Goal: Task Accomplishment & Management: Manage account settings

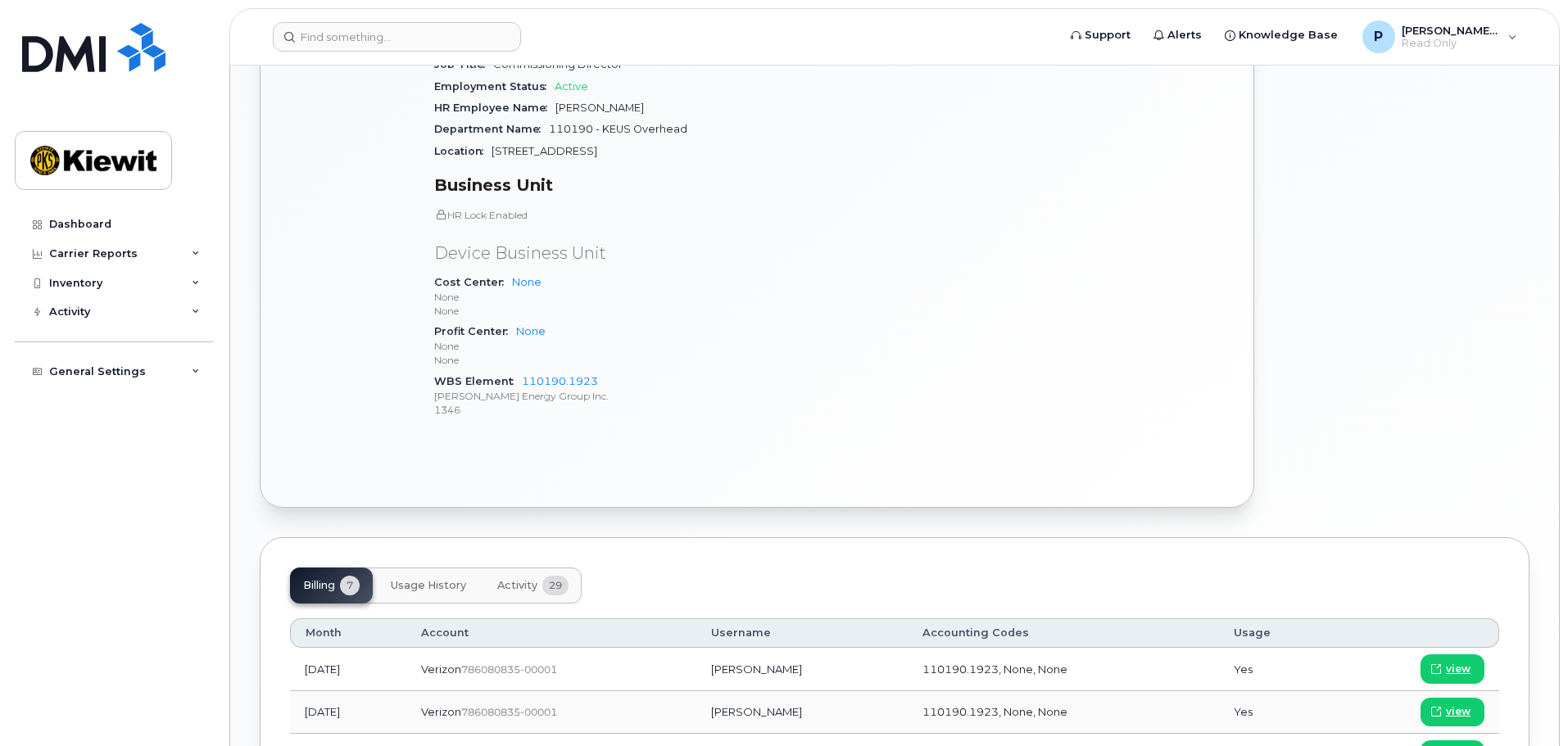
scroll to position [617, 0]
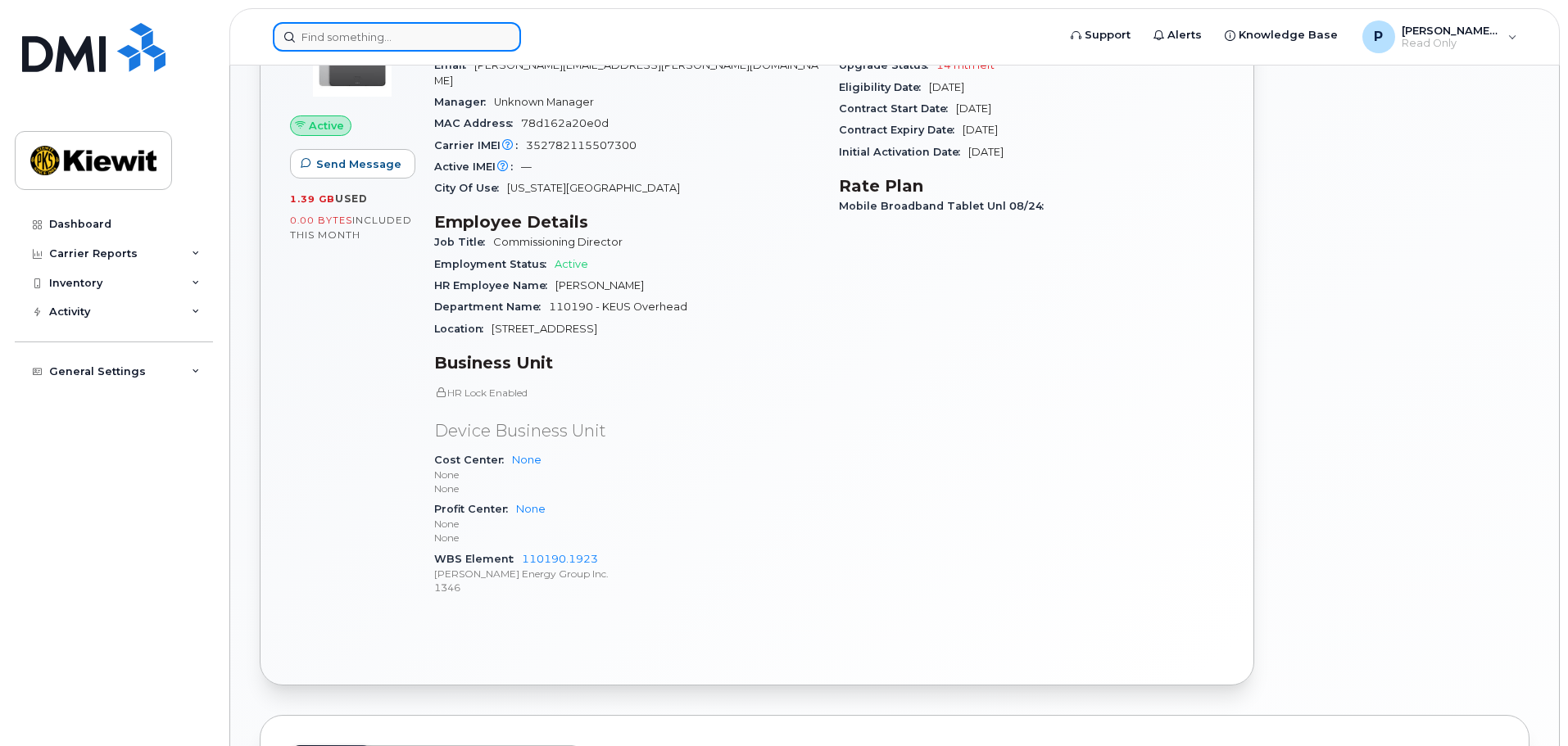
click at [387, 34] on input at bounding box center [396, 37] width 248 height 30
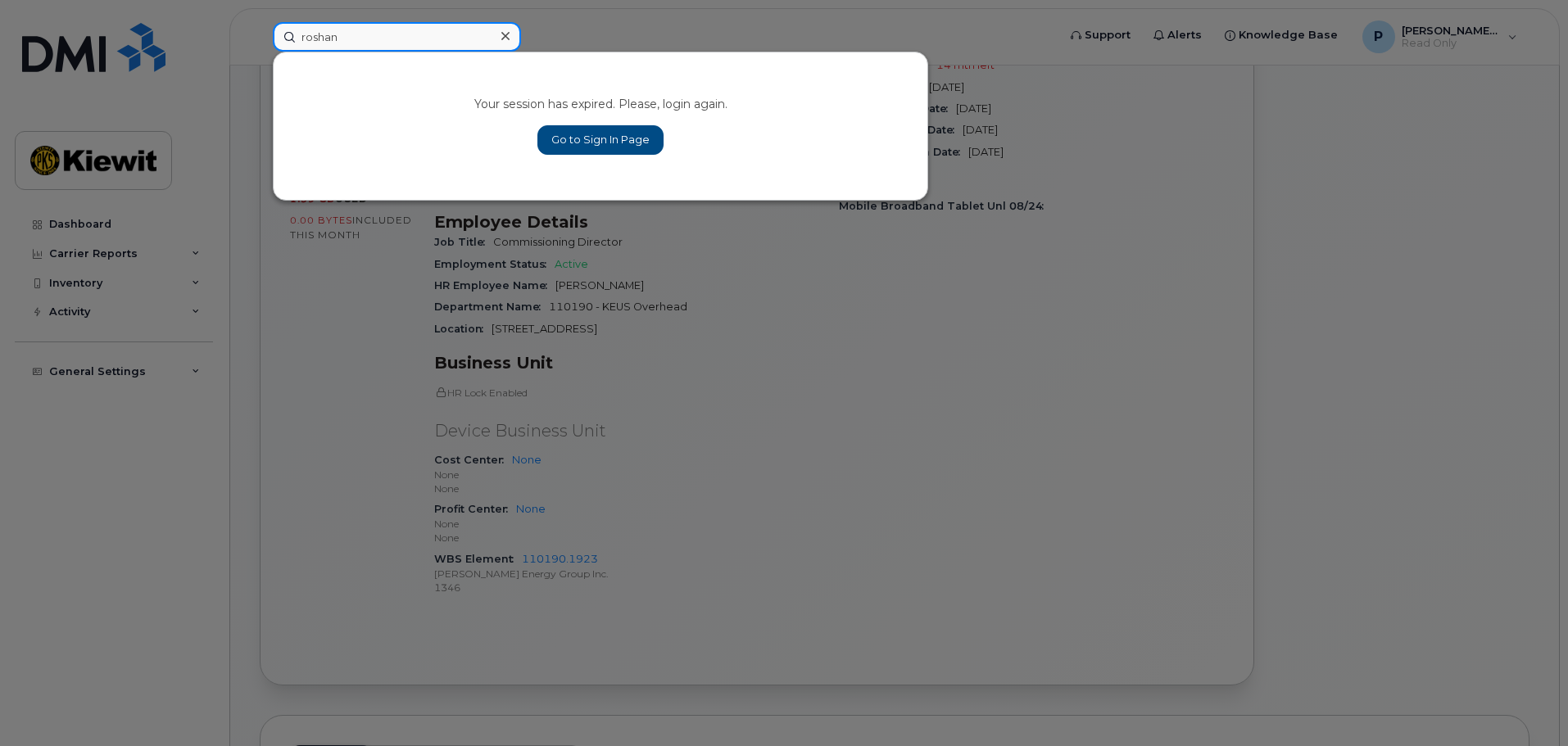
type input "roshan"
click at [593, 133] on link "Go to Sign In Page" at bounding box center [601, 140] width 126 height 30
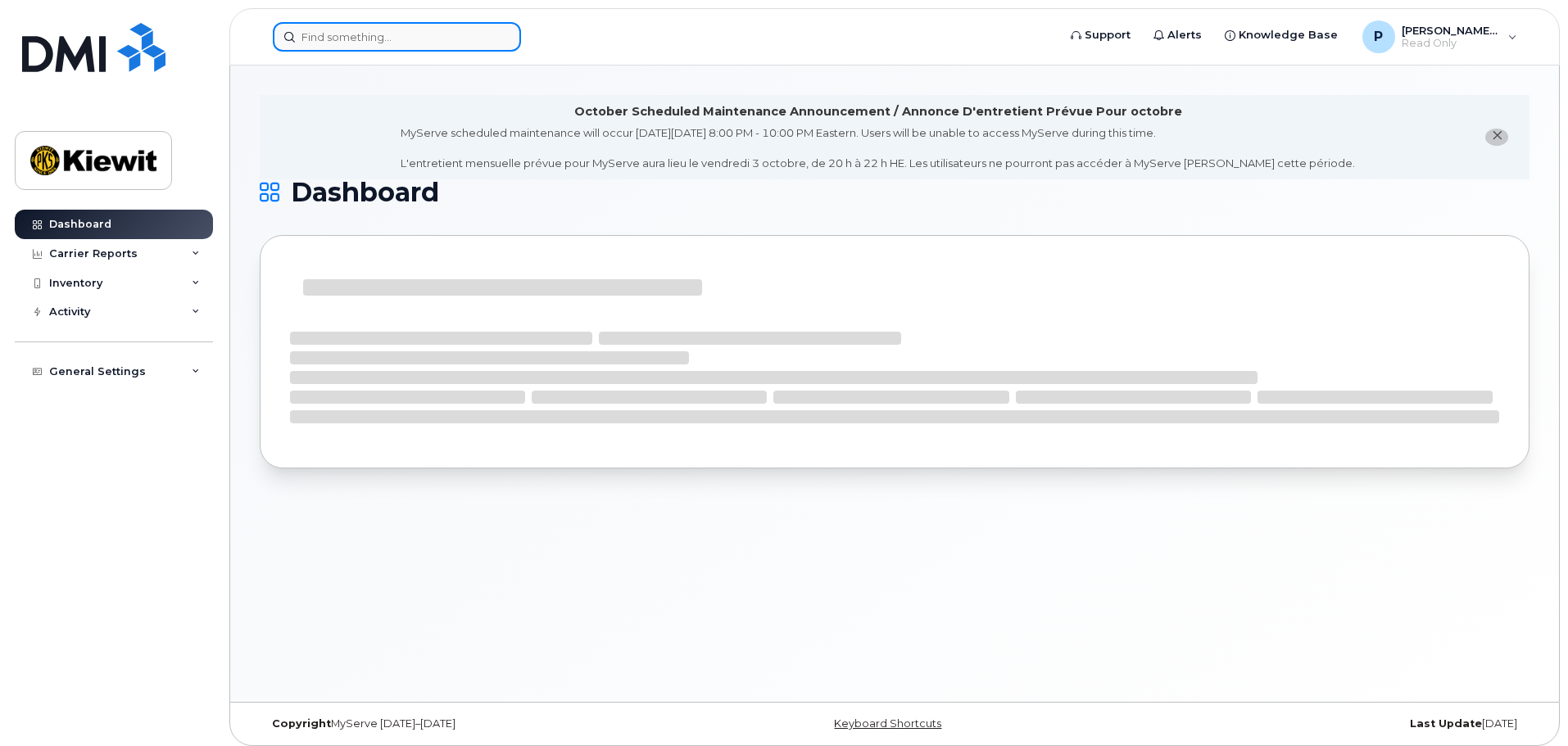
click at [374, 28] on input at bounding box center [396, 37] width 248 height 30
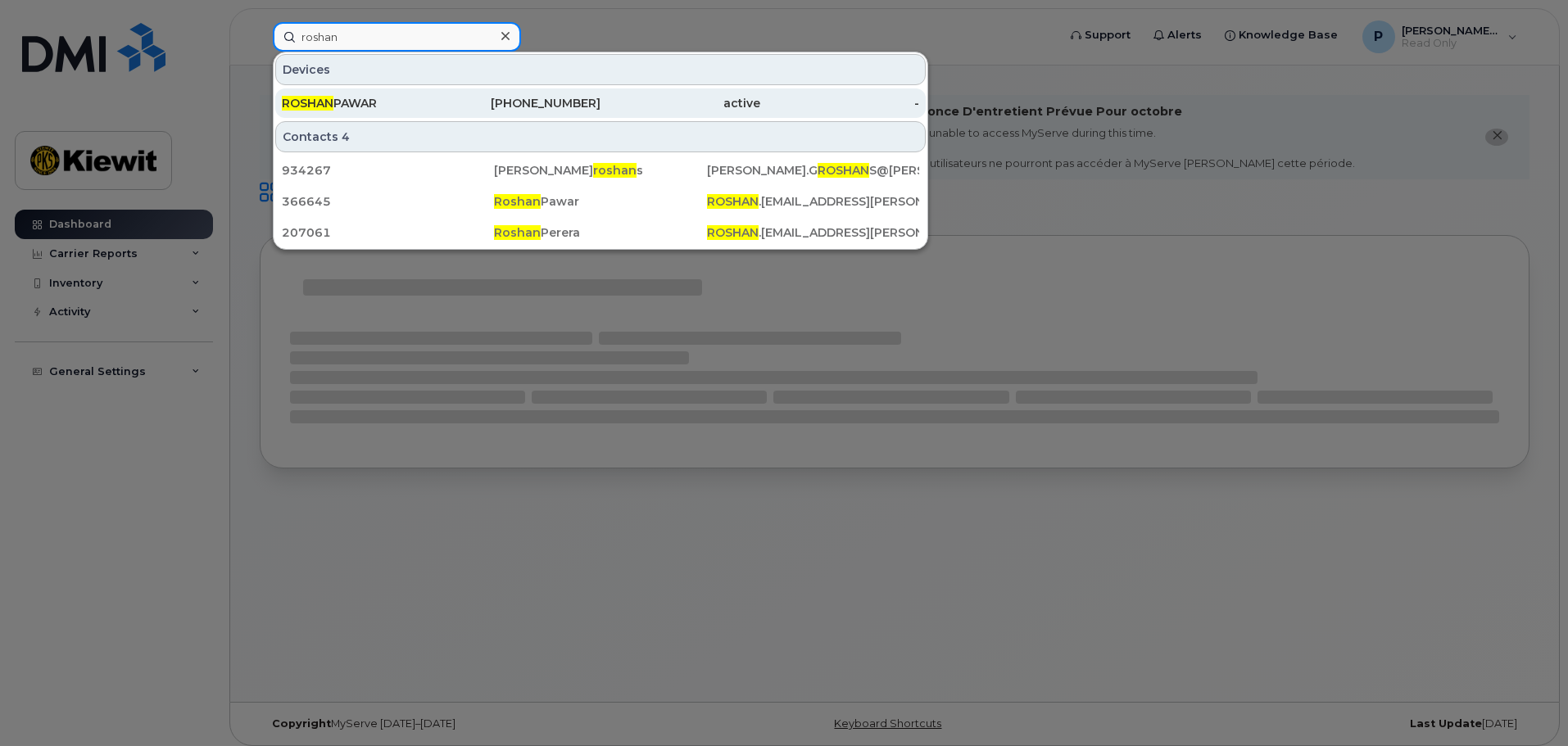
type input "roshan"
click at [372, 104] on div "[PERSON_NAME]" at bounding box center [362, 103] width 160 height 17
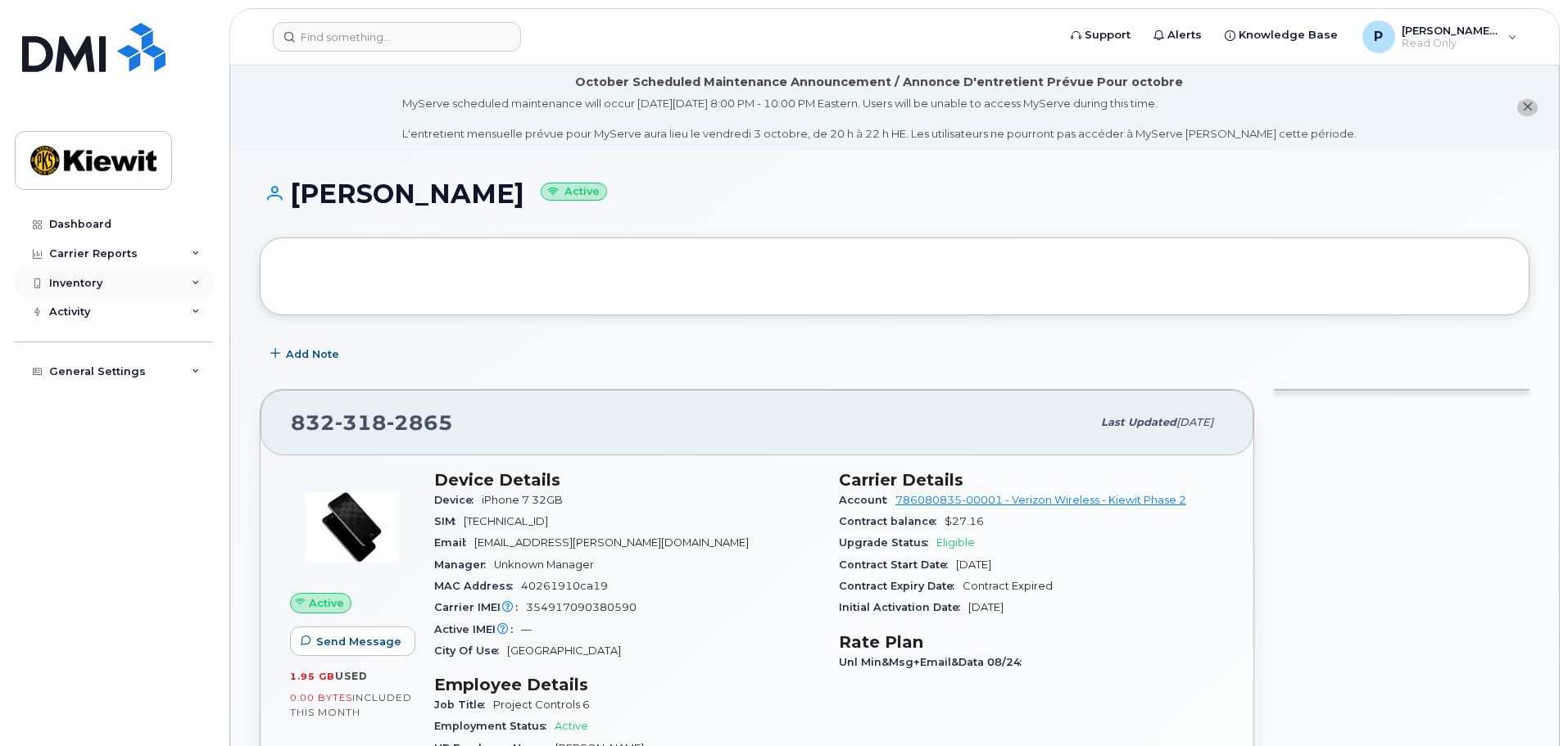
click at [123, 282] on div "Inventory" at bounding box center [114, 284] width 199 height 30
click at [112, 319] on div "Mobility Devices" at bounding box center [103, 313] width 93 height 15
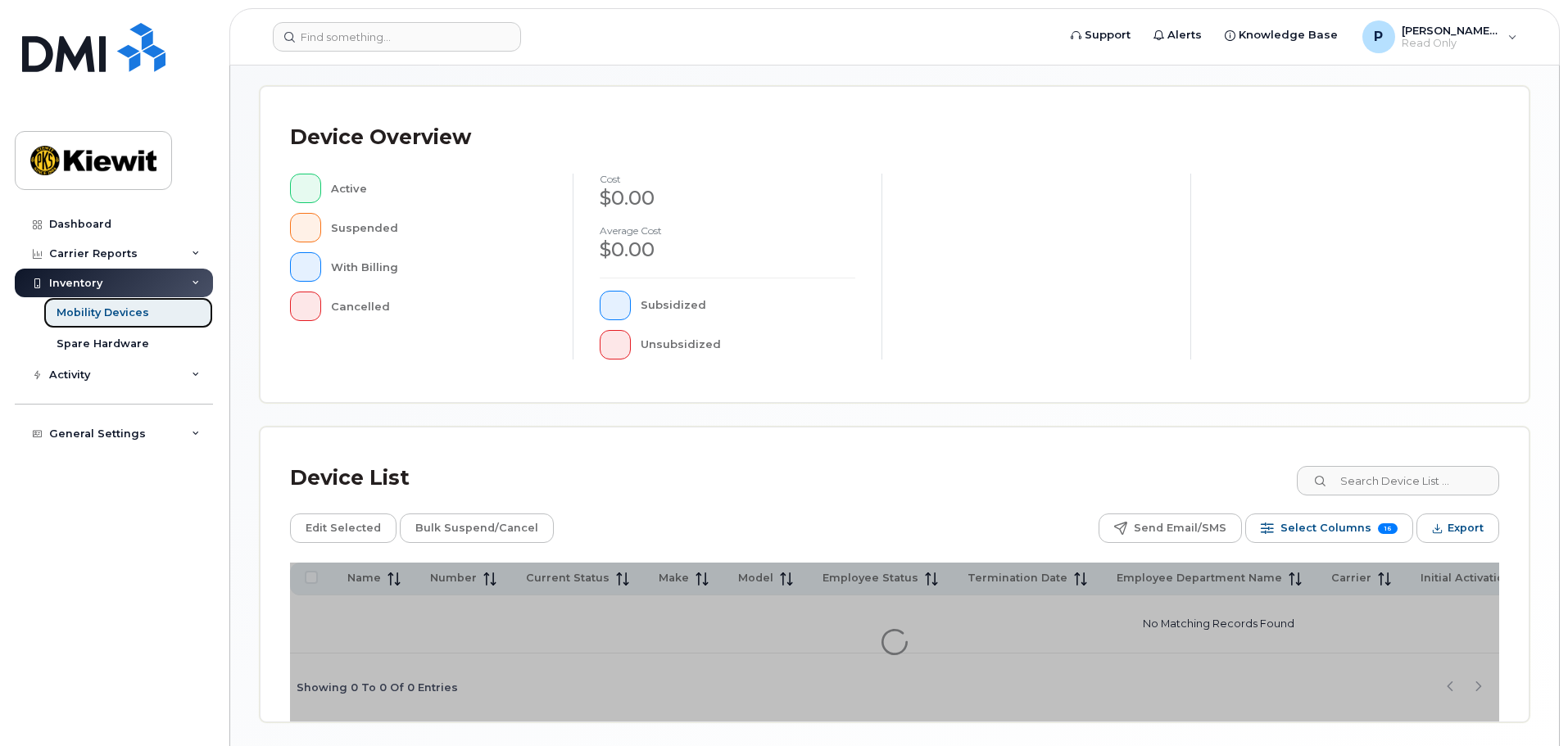
scroll to position [415, 0]
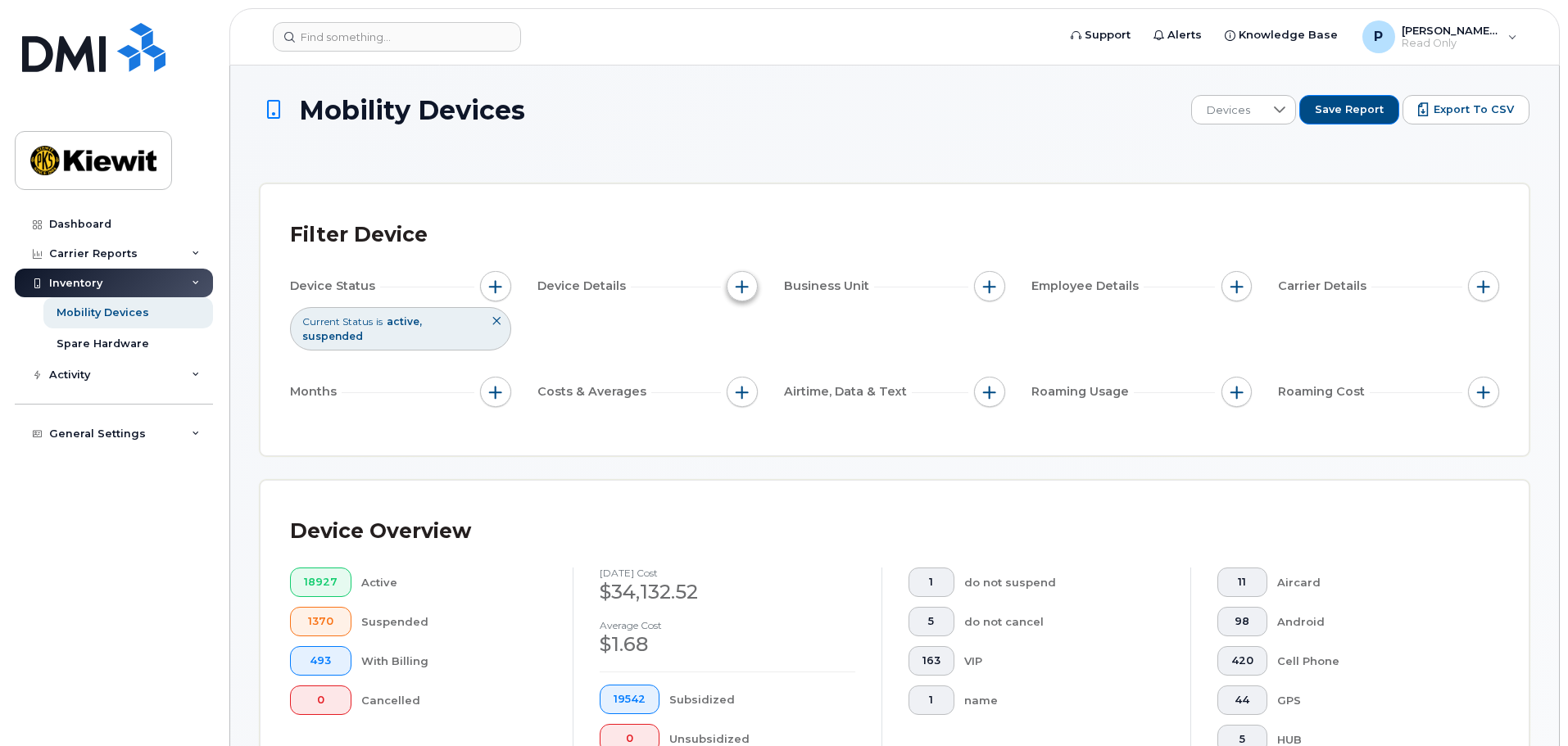
click at [745, 283] on span "button" at bounding box center [743, 287] width 13 height 13
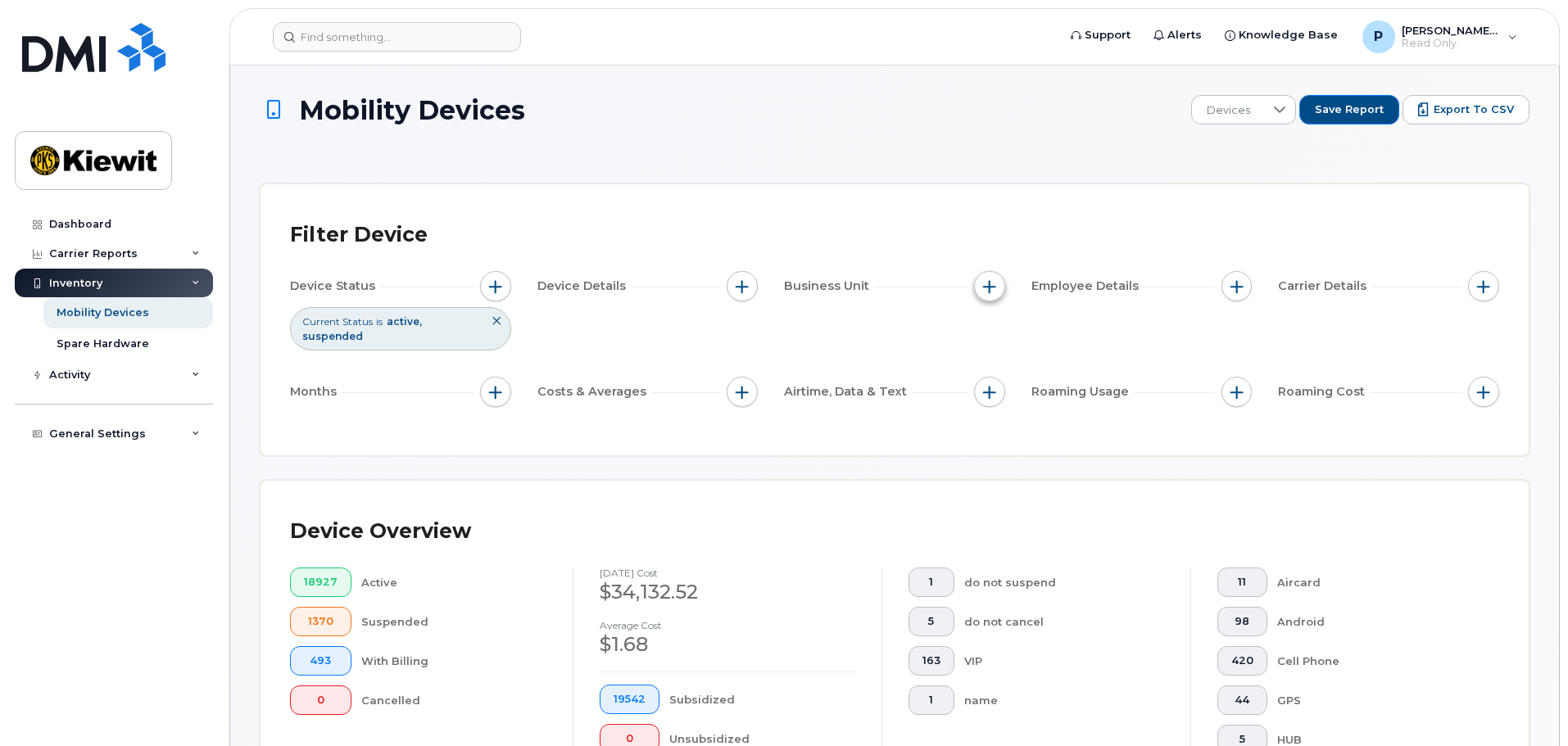
click at [993, 290] on span "button" at bounding box center [990, 287] width 13 height 13
click at [999, 364] on input "Cost Center" at bounding box center [994, 362] width 13 height 13
checkbox input "true"
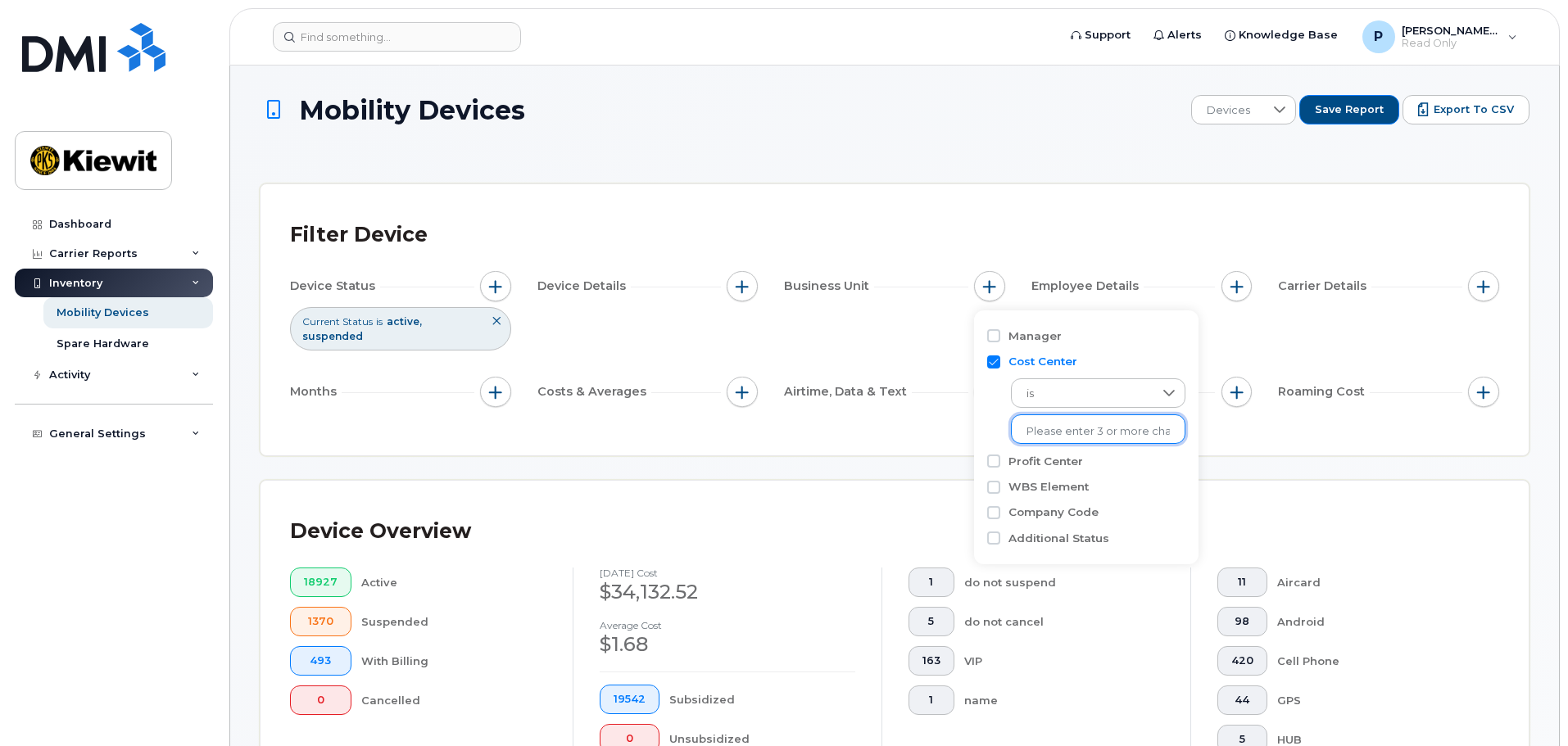
click at [1067, 424] on input "text" at bounding box center [1098, 431] width 143 height 15
type input "110190"
click at [1071, 453] on li "1346 - 110190 - Kiewit Energy Group Inc." at bounding box center [1154, 465] width 286 height 31
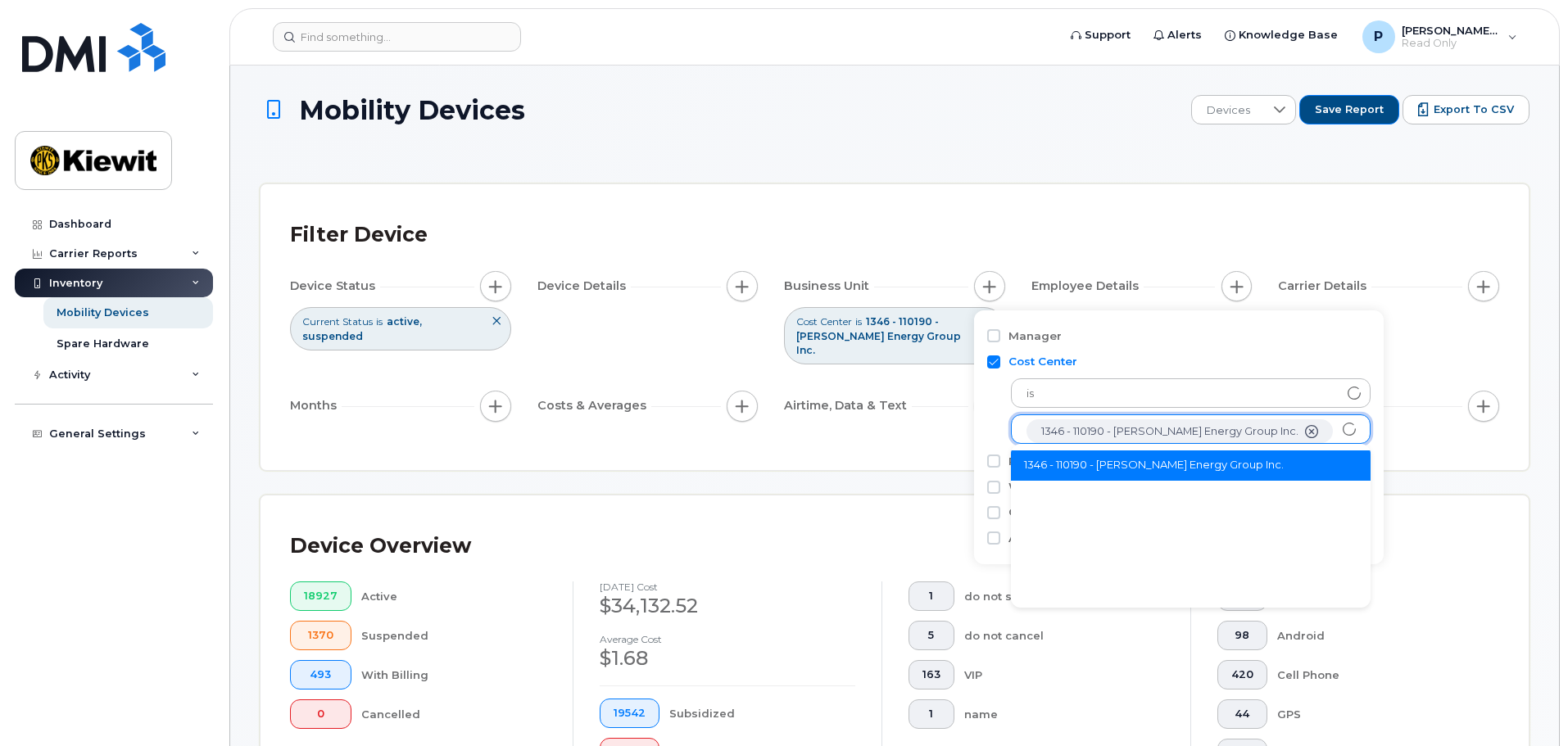
scroll to position [32, 0]
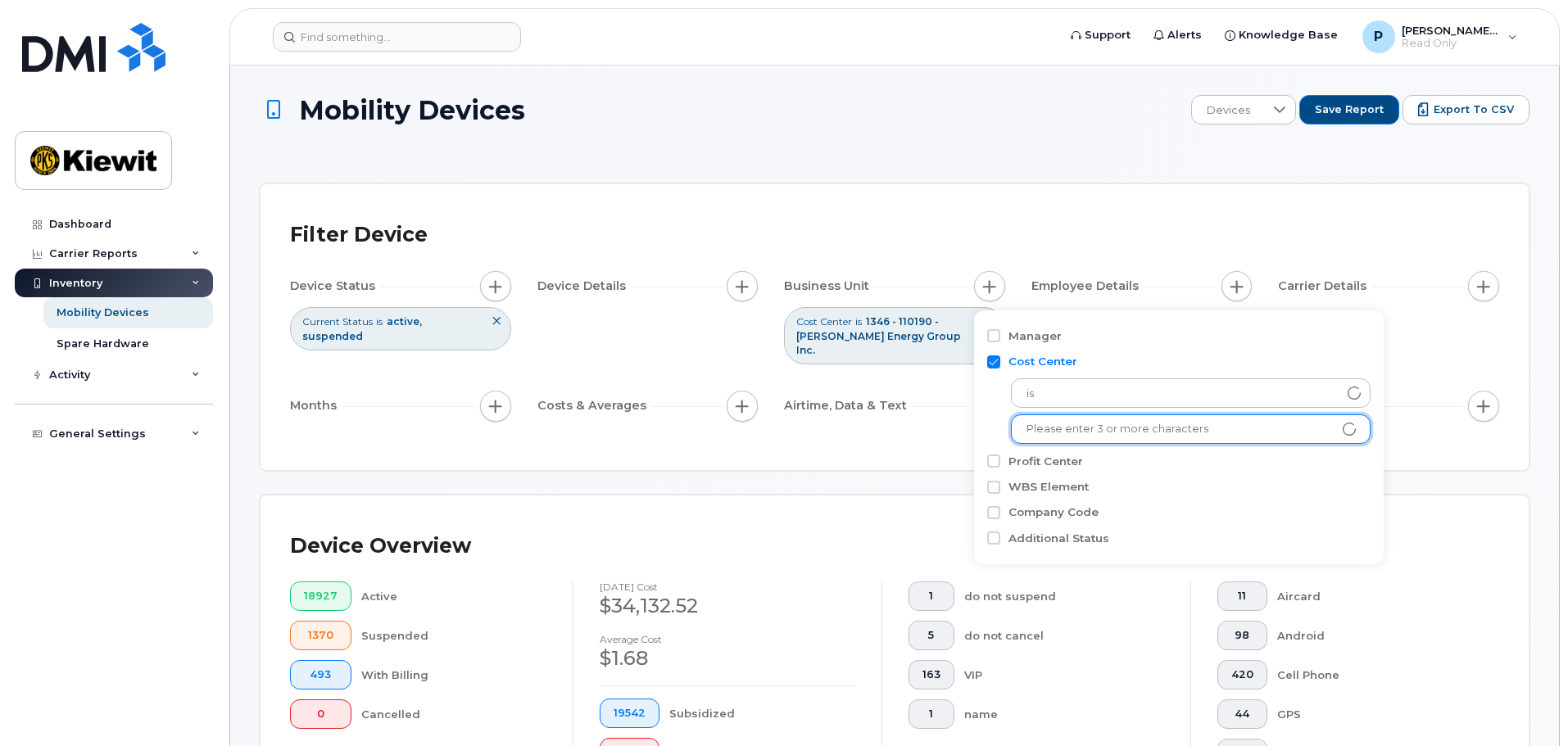
click at [889, 456] on div "Filter Device Device Status Current Status is active suspended Device Details B…" at bounding box center [895, 328] width 1268 height 286
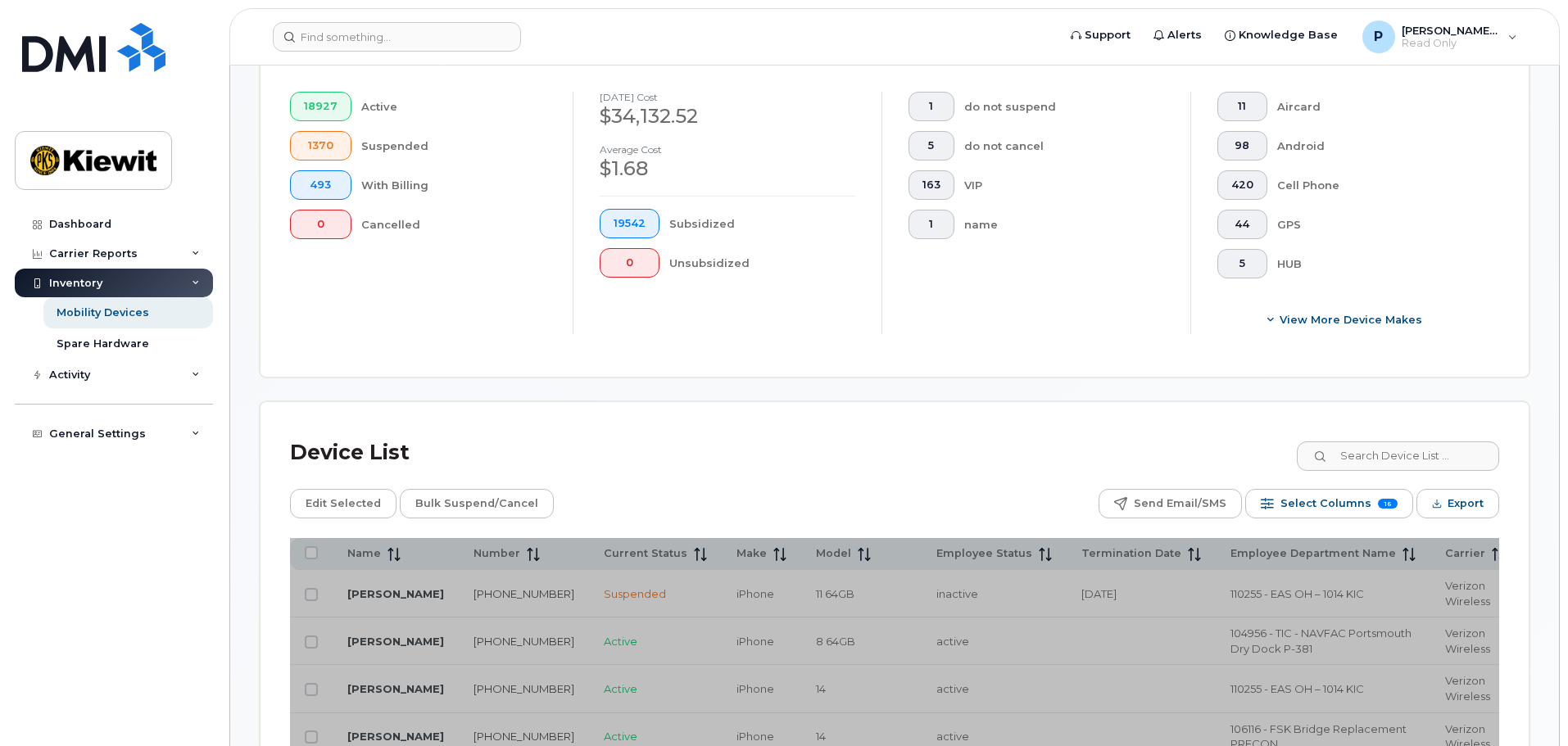
scroll to position [409, 0]
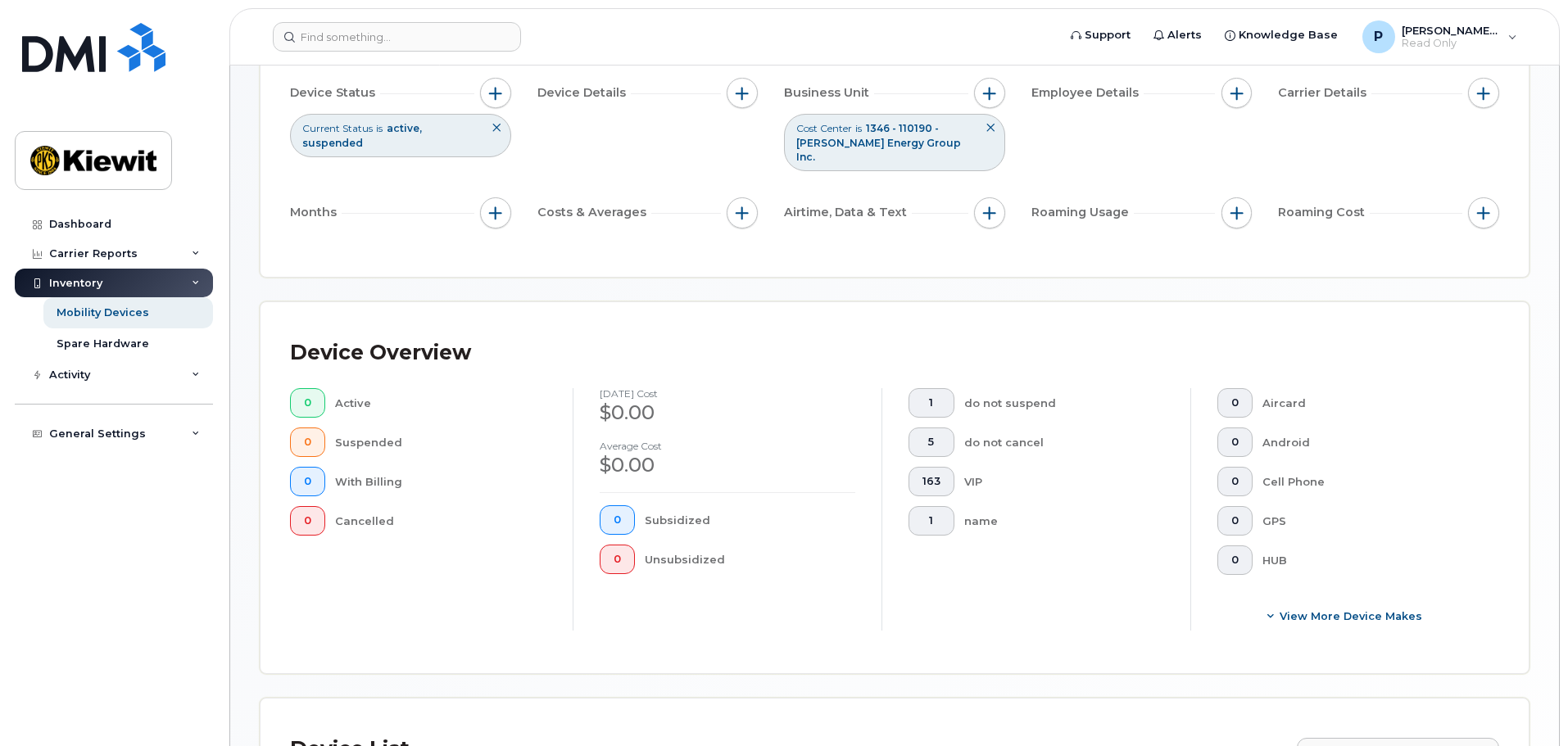
scroll to position [104, 0]
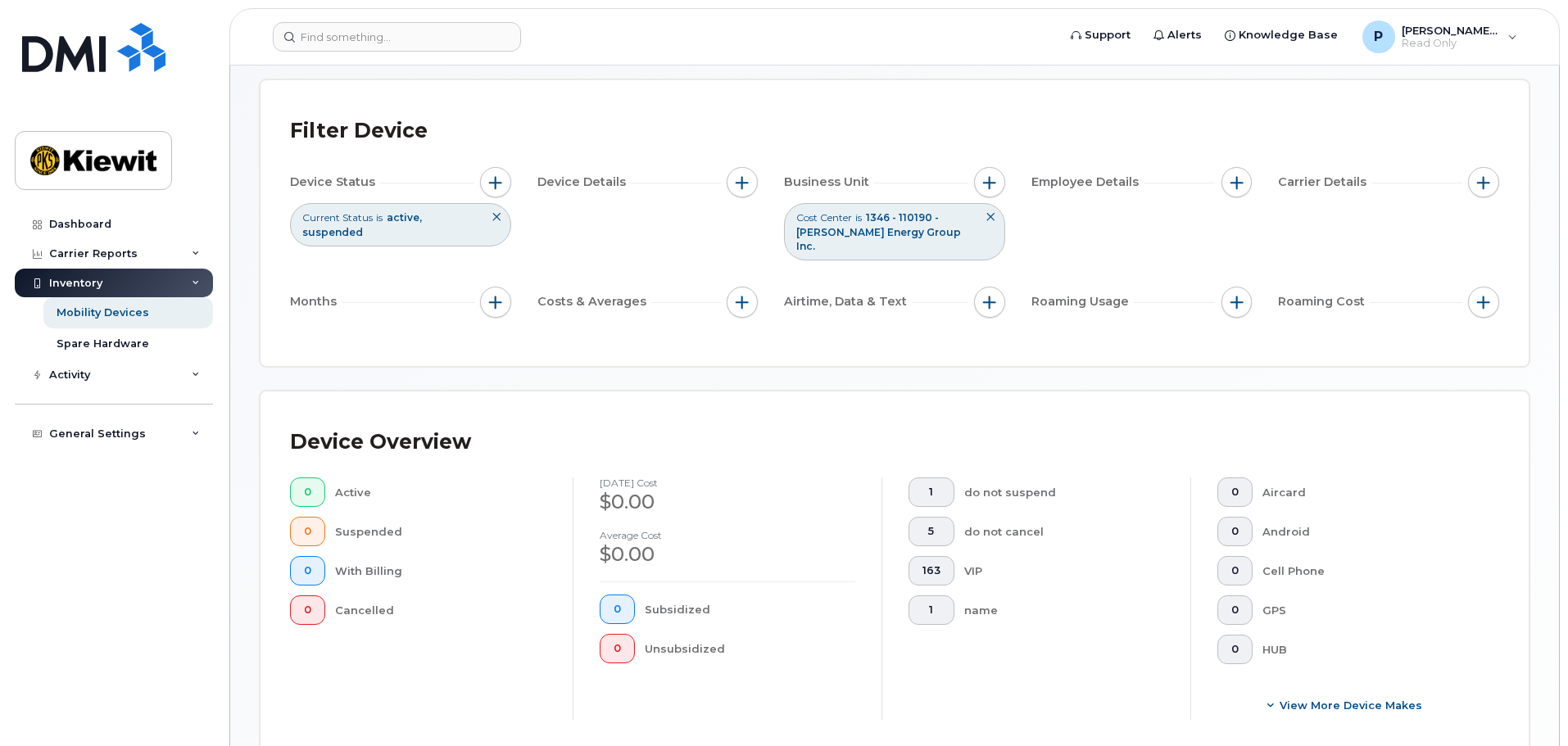
click at [986, 216] on icon at bounding box center [991, 217] width 10 height 10
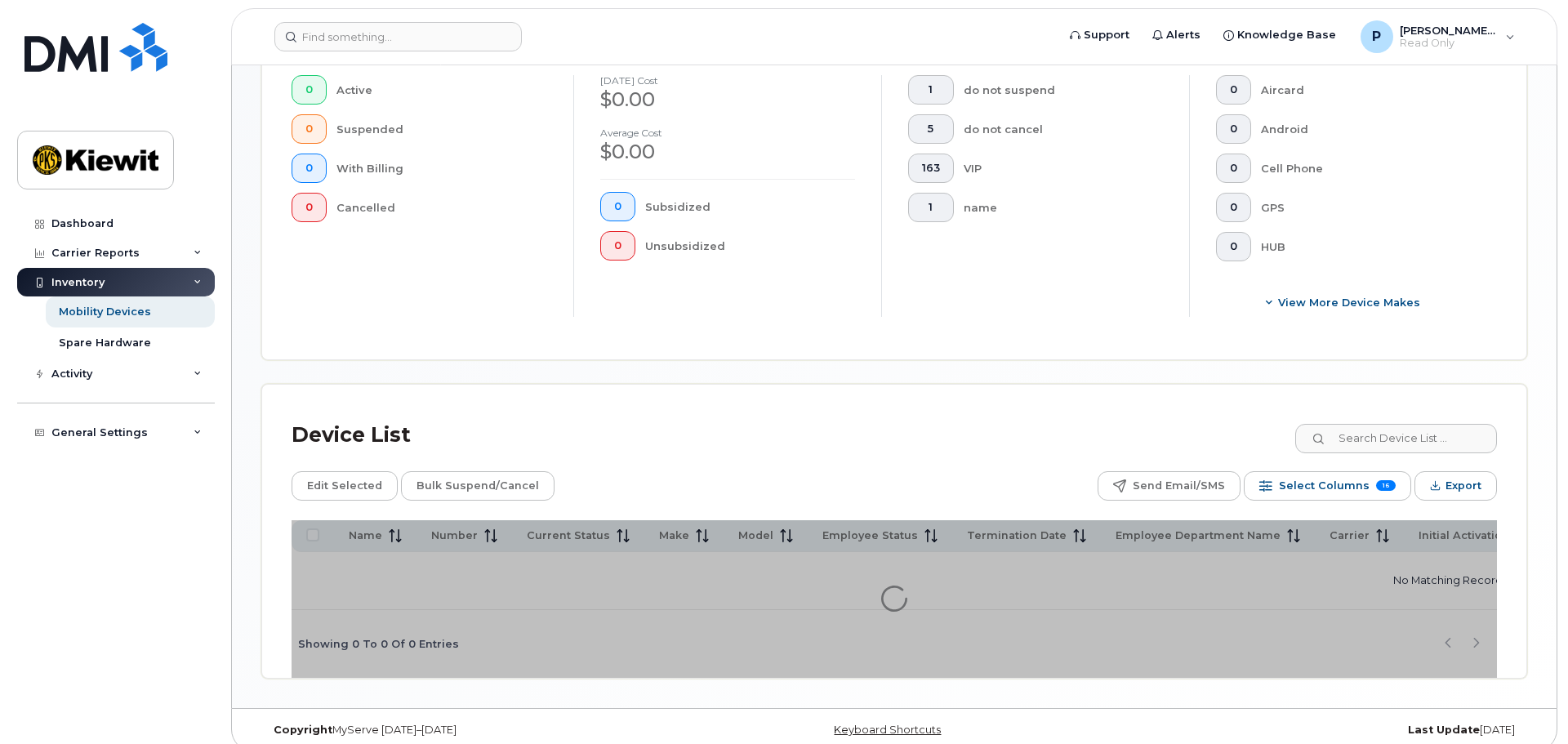
scroll to position [498, 0]
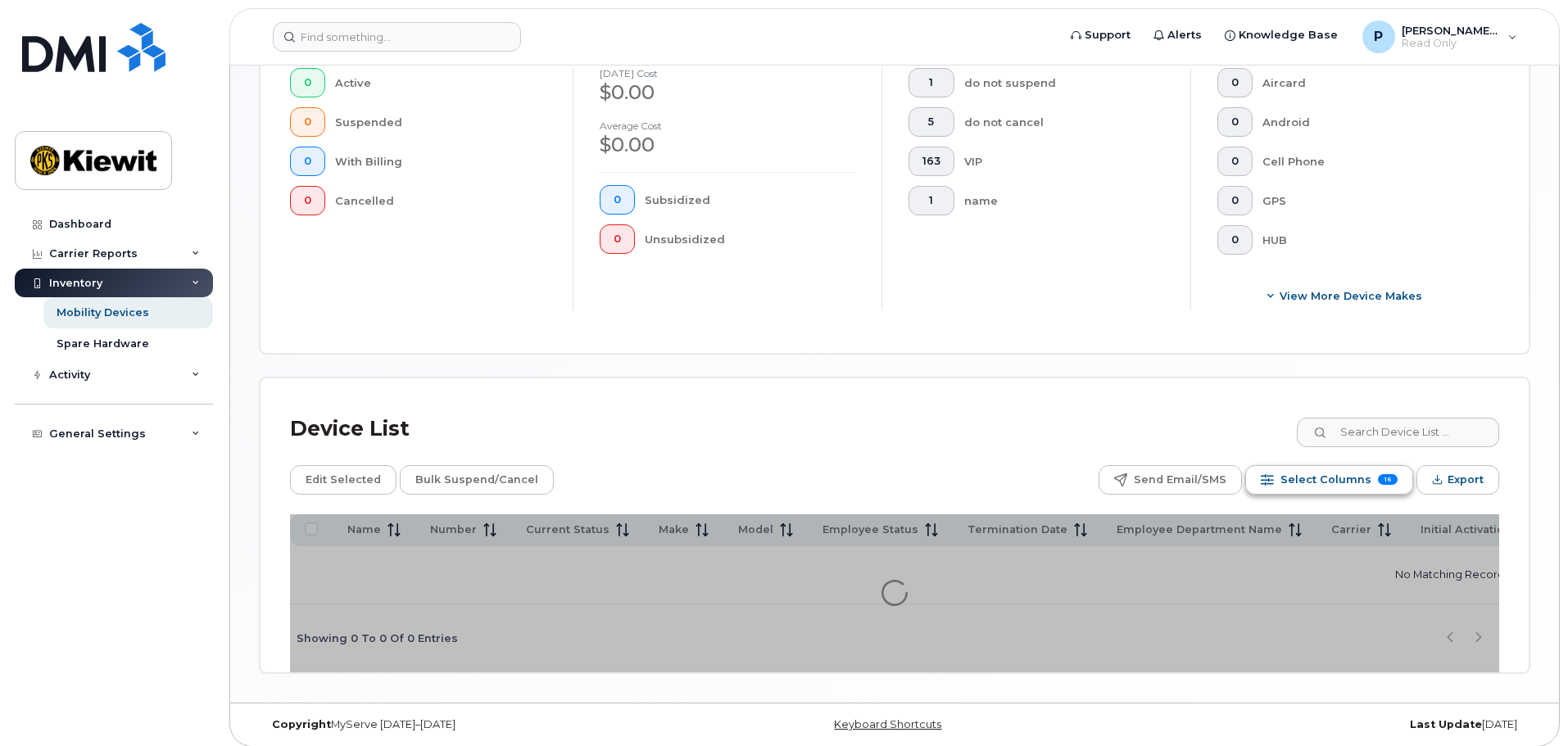
click at [1277, 465] on button "Select Columns 16" at bounding box center [1329, 480] width 168 height 30
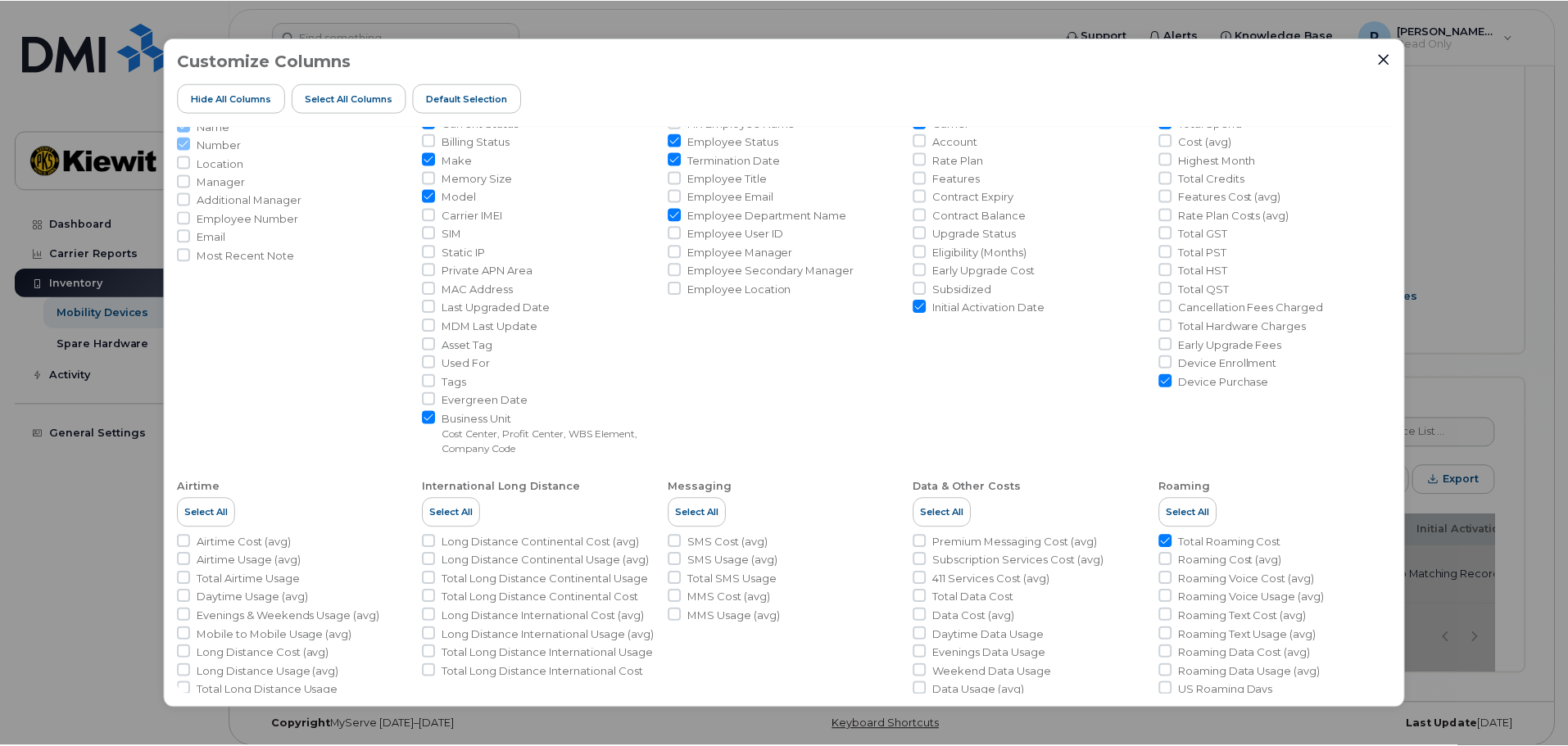
scroll to position [0, 0]
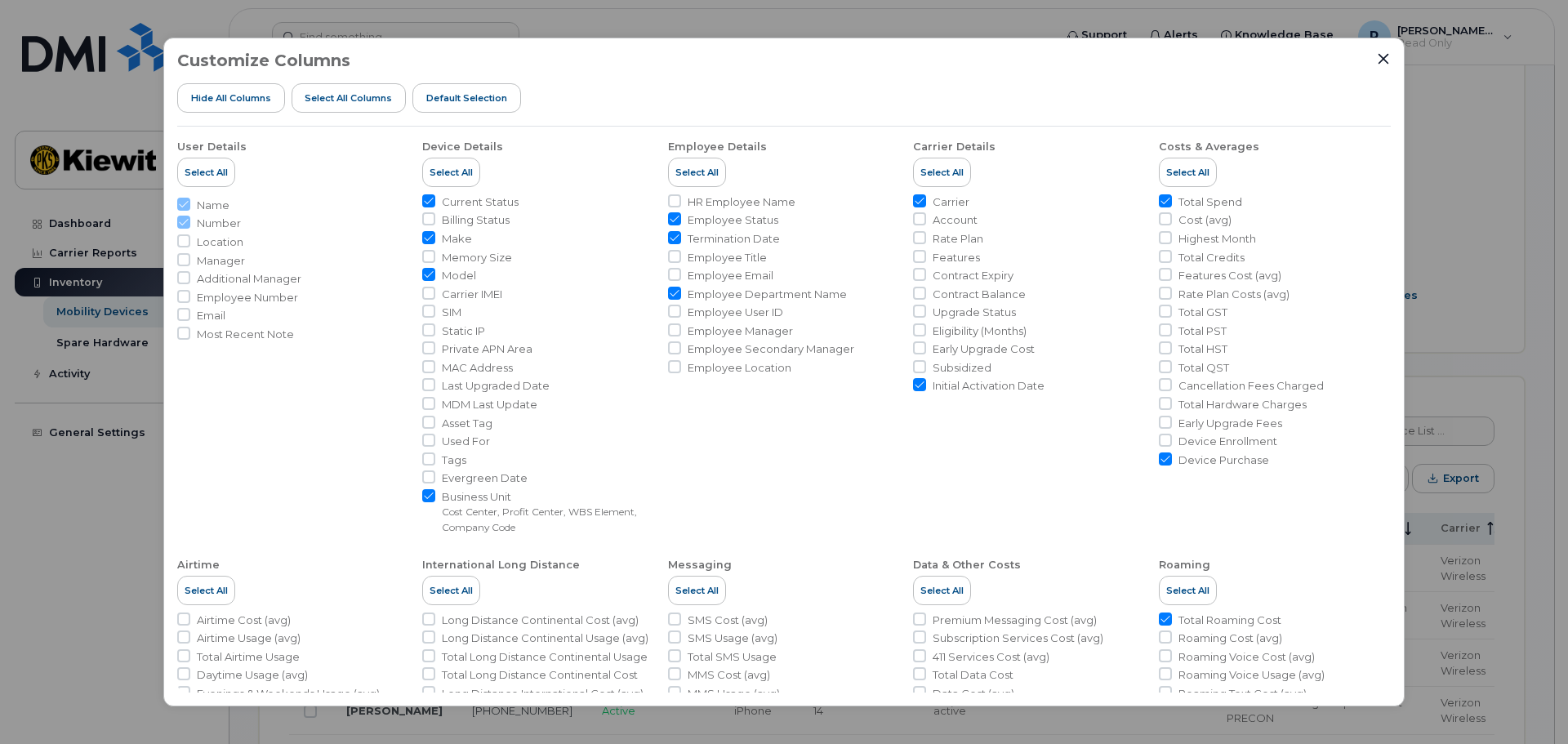
click at [1374, 45] on div "Customize Columns Hide All Columns Select all Columns Default Selection User De…" at bounding box center [784, 373] width 1241 height 670
click at [1374, 52] on div "Customize Columns Hide All Columns Select all Columns Default Selection User De…" at bounding box center [784, 373] width 1241 height 670
click at [1374, 57] on div "Customize Columns Hide All Columns Select all Columns Default Selection" at bounding box center [784, 89] width 1214 height 75
click at [1377, 57] on icon "Close" at bounding box center [1383, 58] width 13 height 13
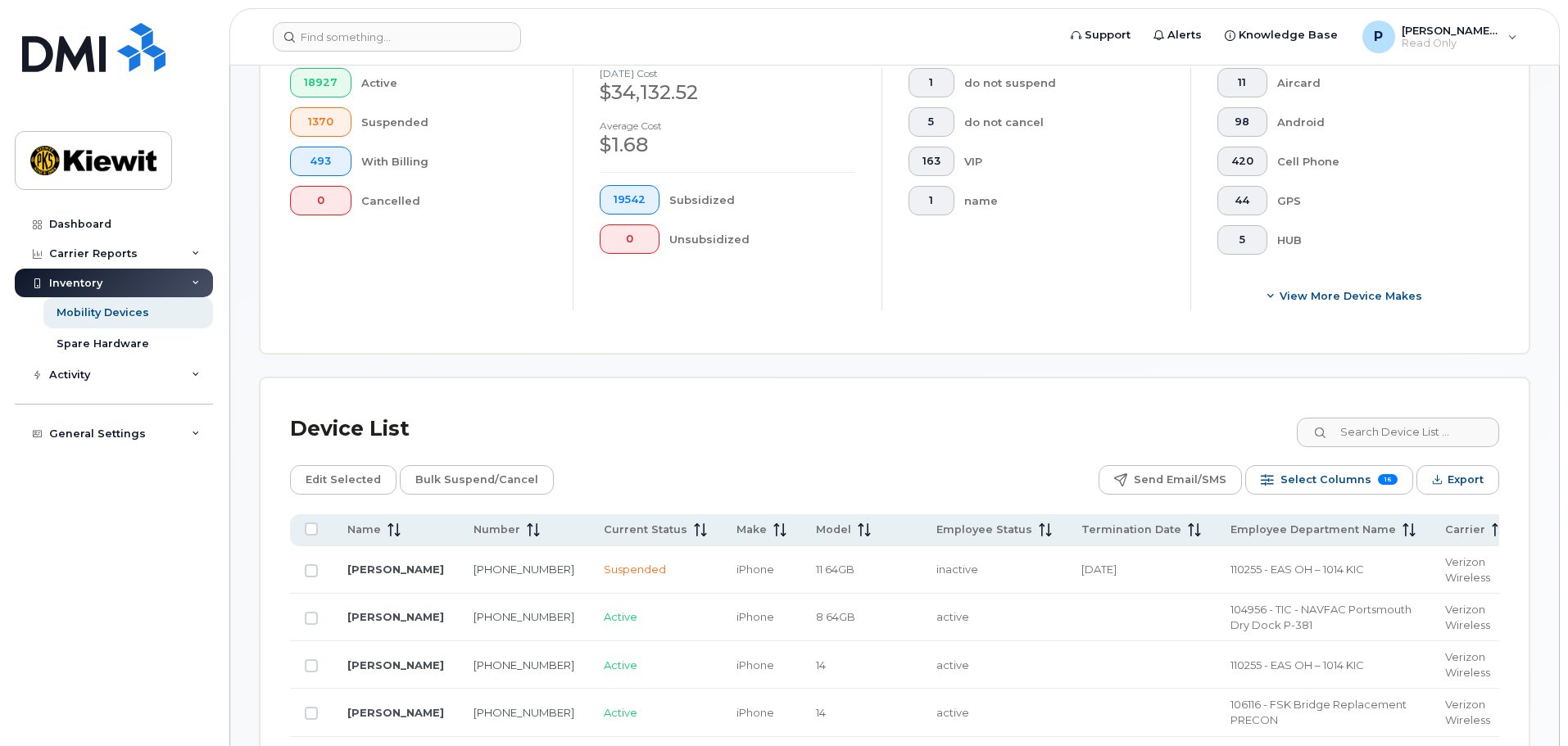
scroll to position [172, 0]
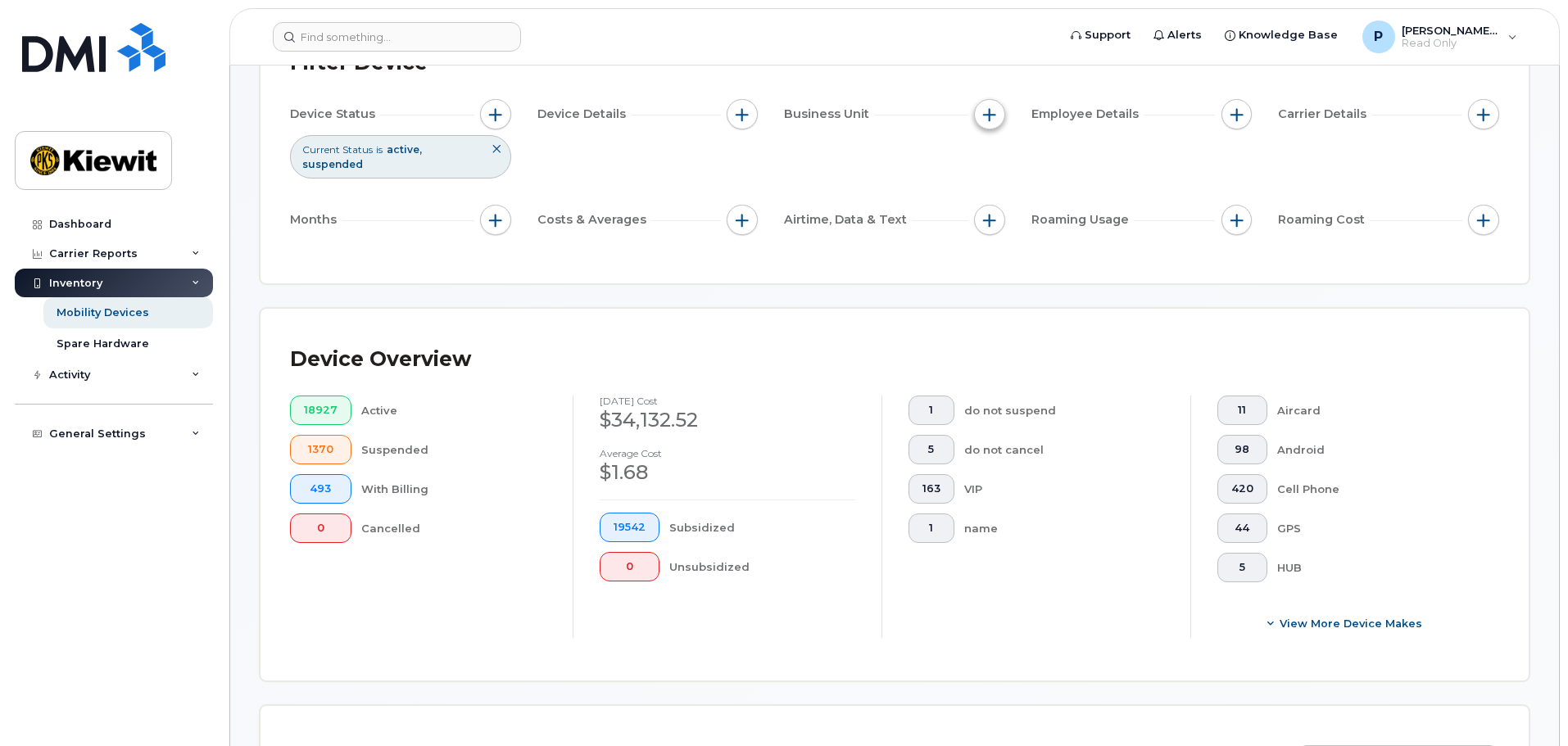
click at [990, 113] on span "button" at bounding box center [990, 115] width 13 height 13
click at [993, 239] on input "WBS Element" at bounding box center [994, 241] width 13 height 13
checkbox input "true"
click at [1058, 308] on input "text" at bounding box center [1098, 311] width 143 height 15
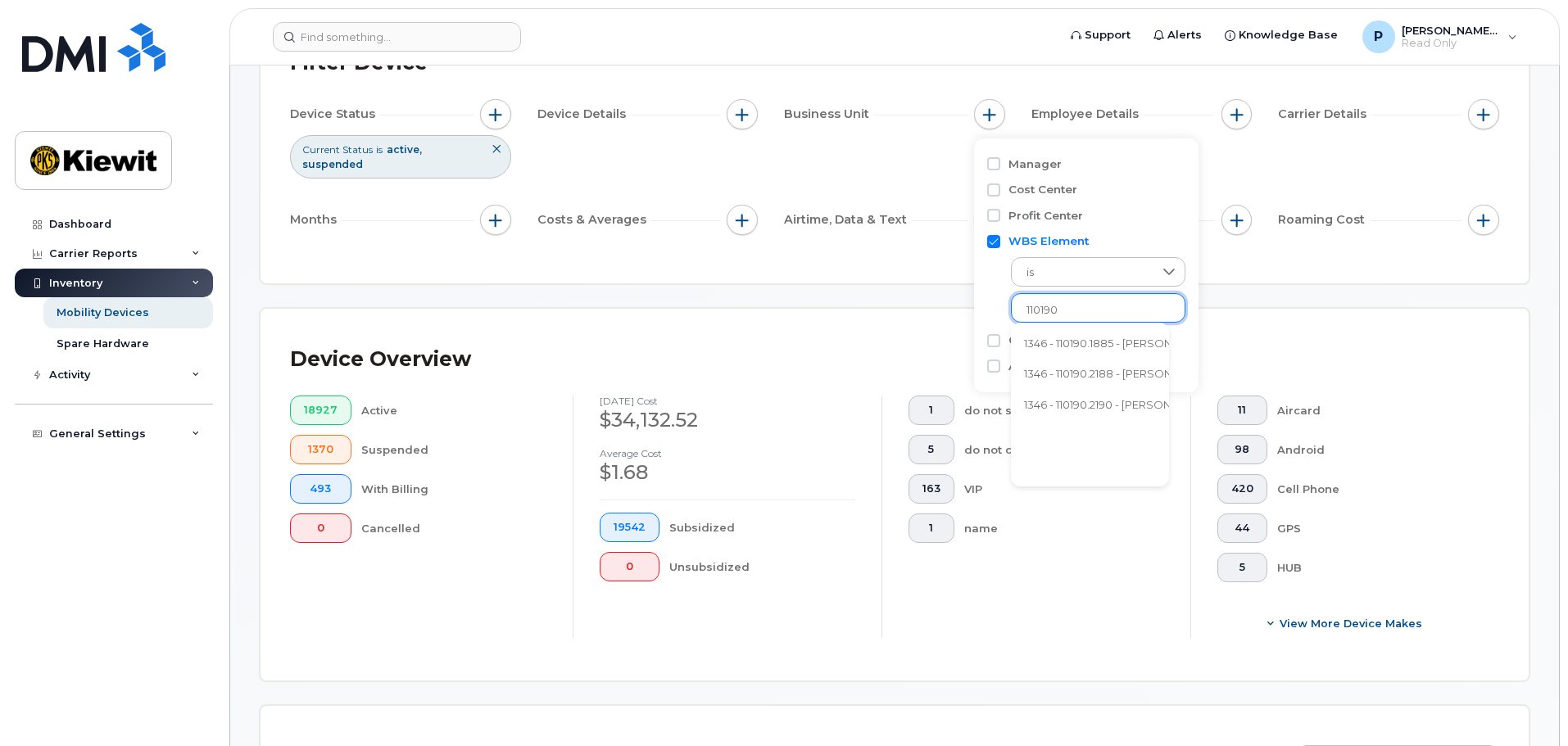
type input "110190"
click at [1058, 302] on li at bounding box center [1098, 311] width 143 height 24
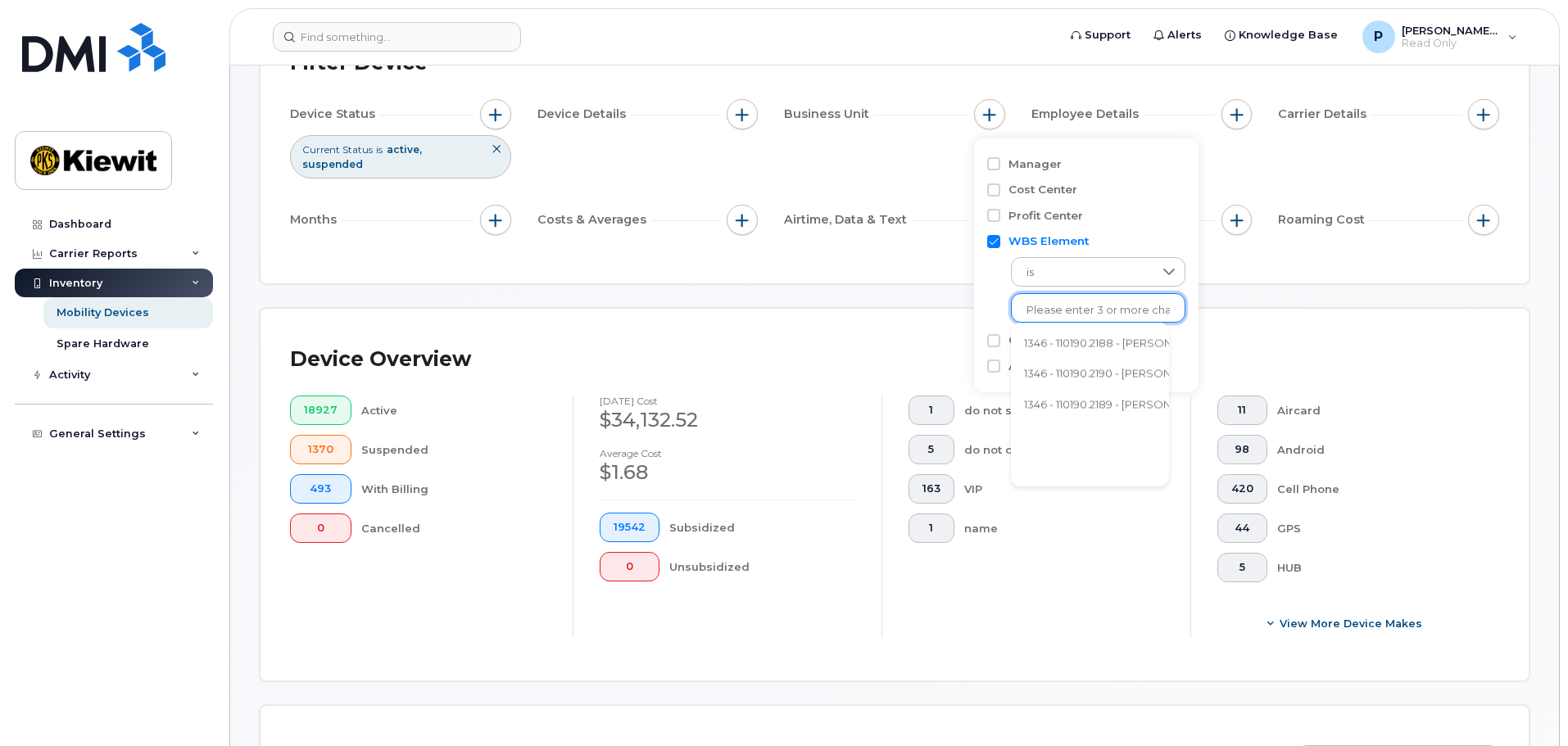
click at [1057, 325] on ul "1346 - 110190.2188 - Kiewit Energy Group Inc. 1346 - 110190.2190 - Kiewit Energ…" at bounding box center [1167, 405] width 312 height 164
click at [1058, 304] on input "text" at bounding box center [1098, 311] width 143 height 15
click at [1136, 304] on input "text" at bounding box center [1098, 311] width 143 height 15
type input "110190.1923"
click at [1089, 345] on li "1346 - 110190.1923 - [PERSON_NAME] Energy Group Inc." at bounding box center [1166, 344] width 311 height 31
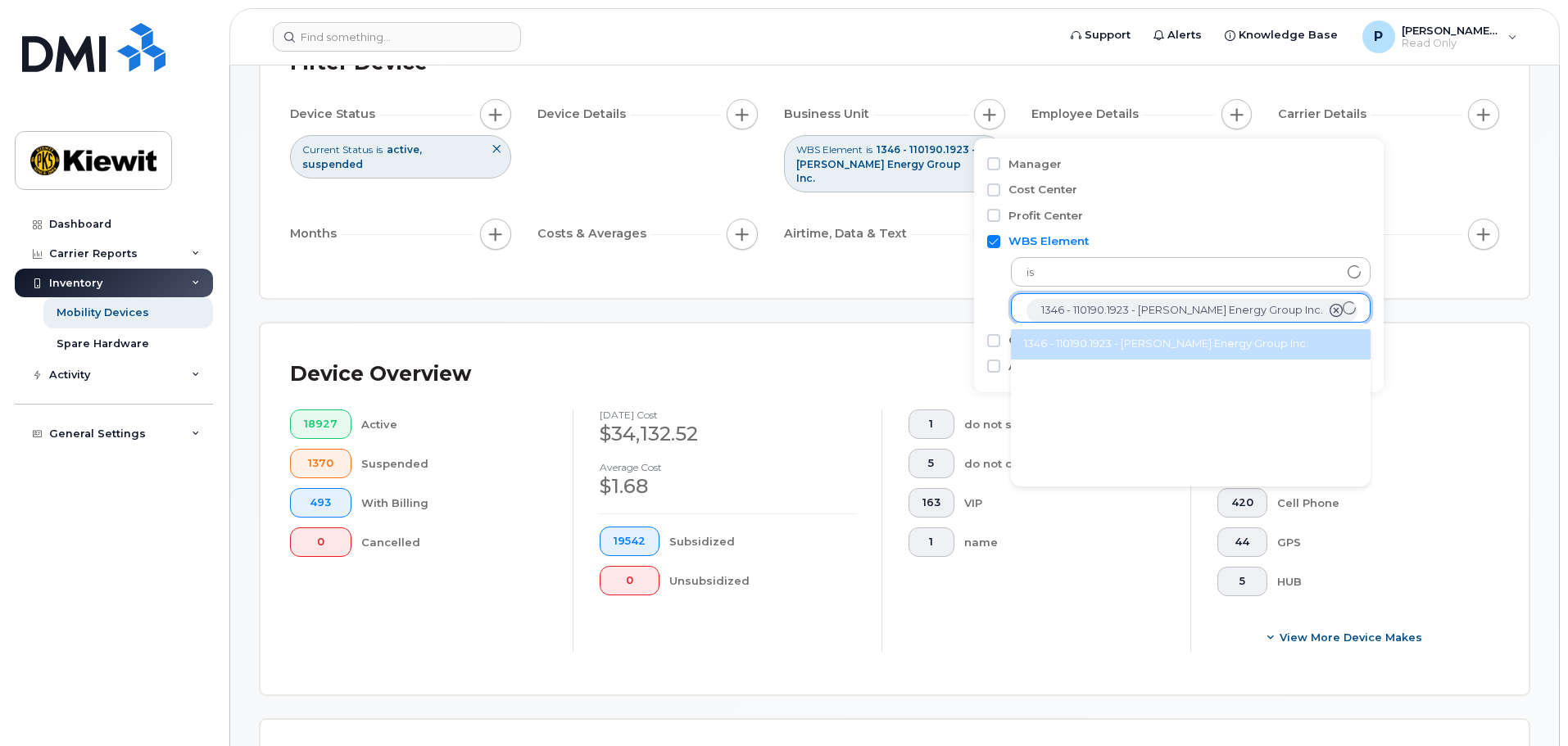
scroll to position [32, 0]
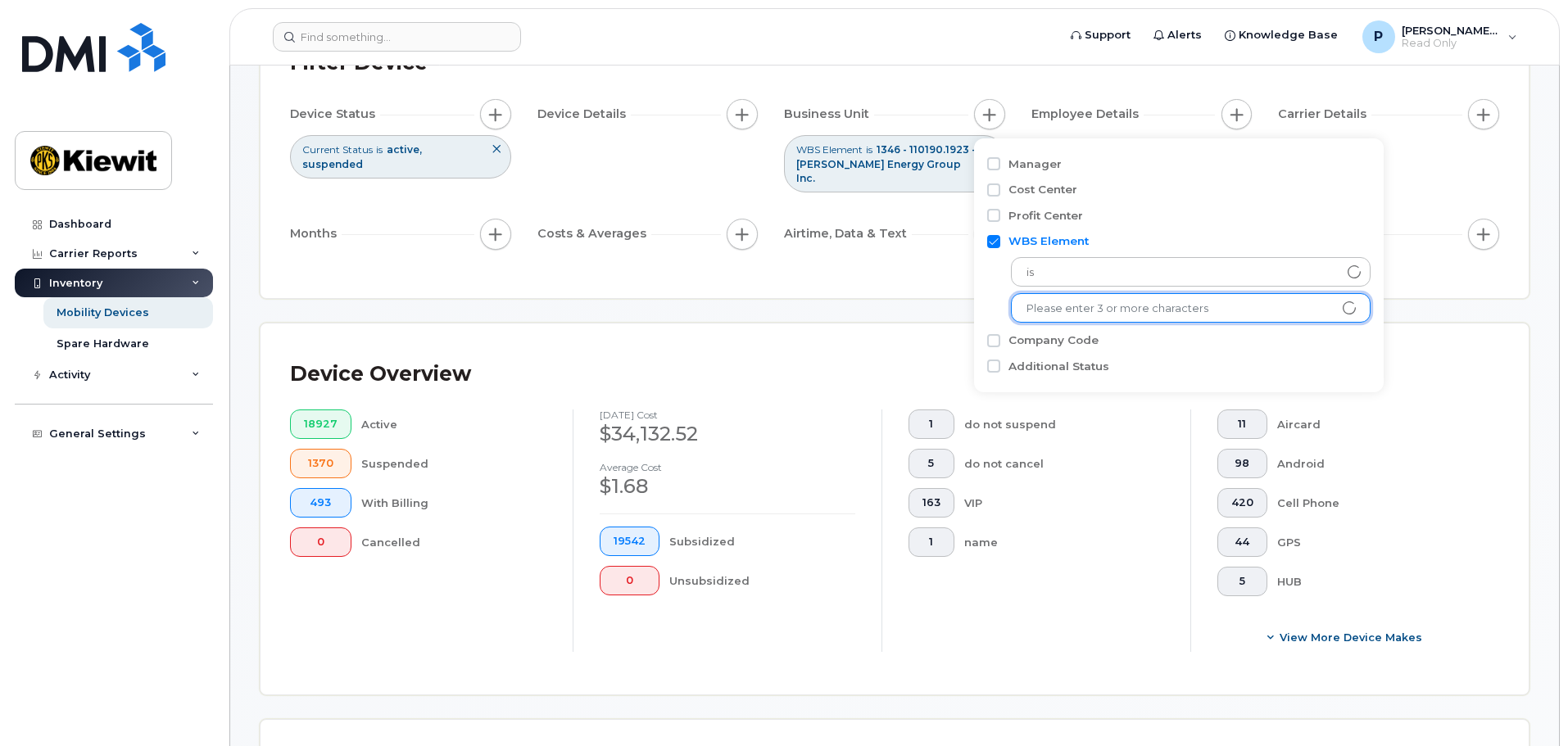
click at [807, 324] on div "Device Overview 18927 Active 1370 Suspended 493 With Billing 0 Cancelled Septem…" at bounding box center [895, 509] width 1268 height 372
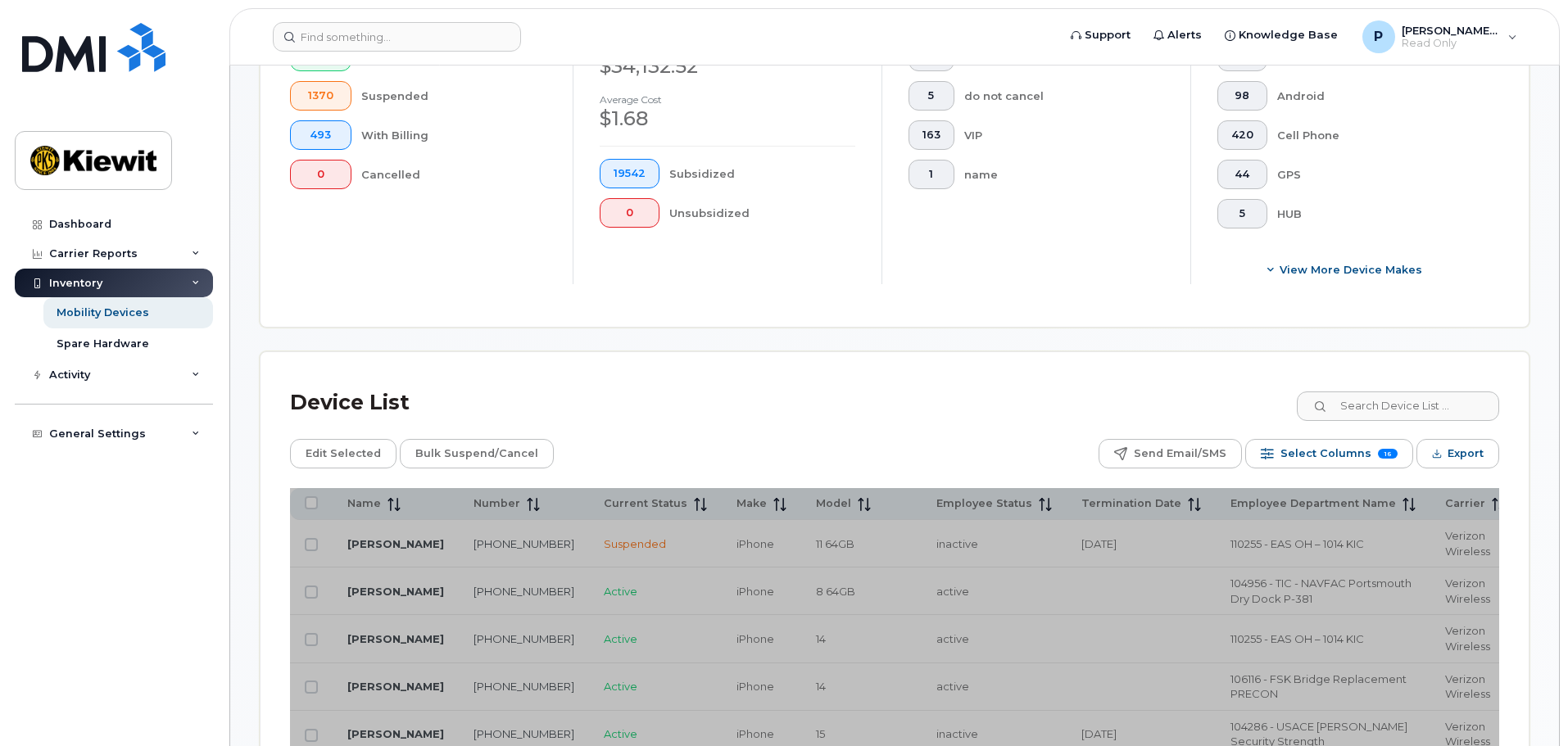
scroll to position [582, 0]
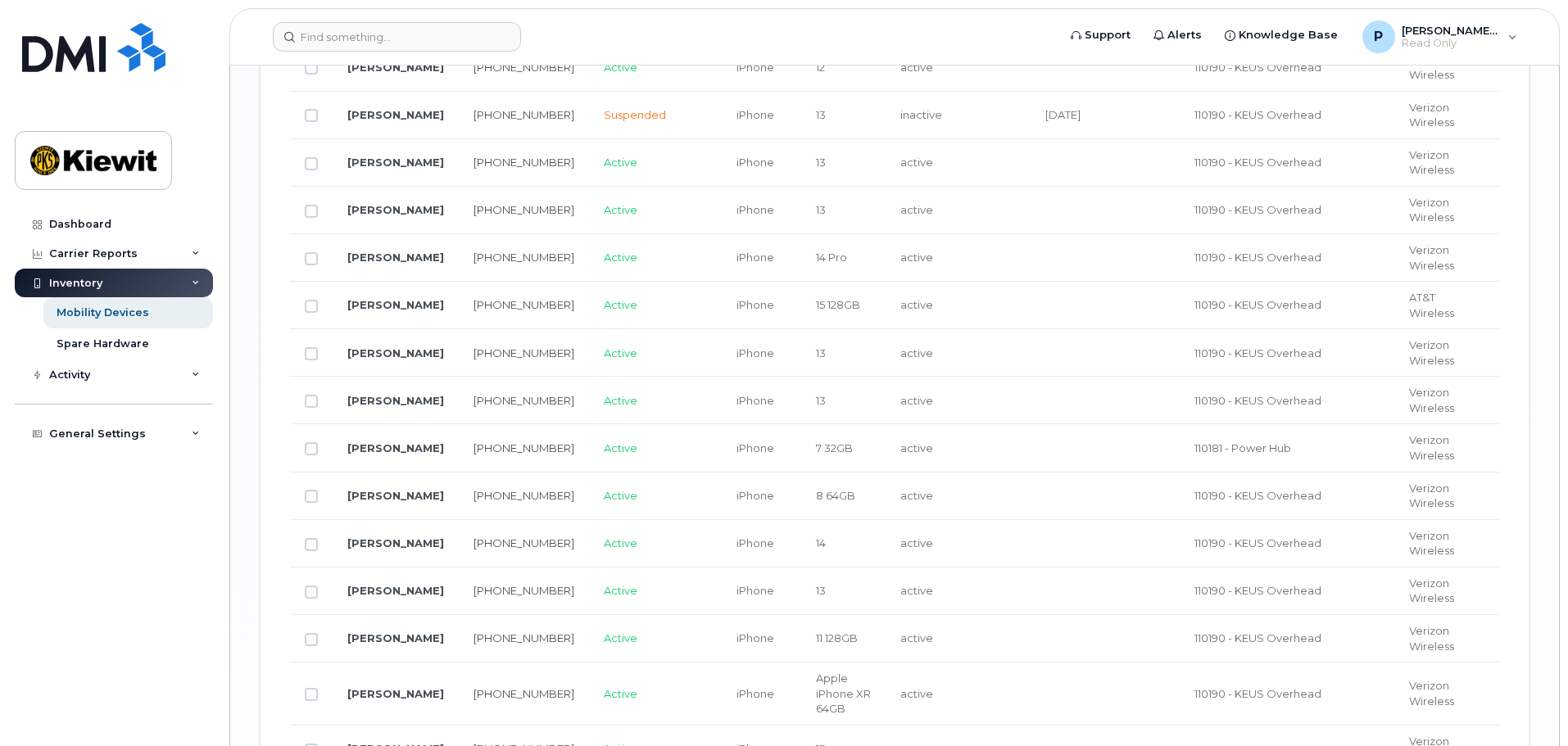
scroll to position [2301, 0]
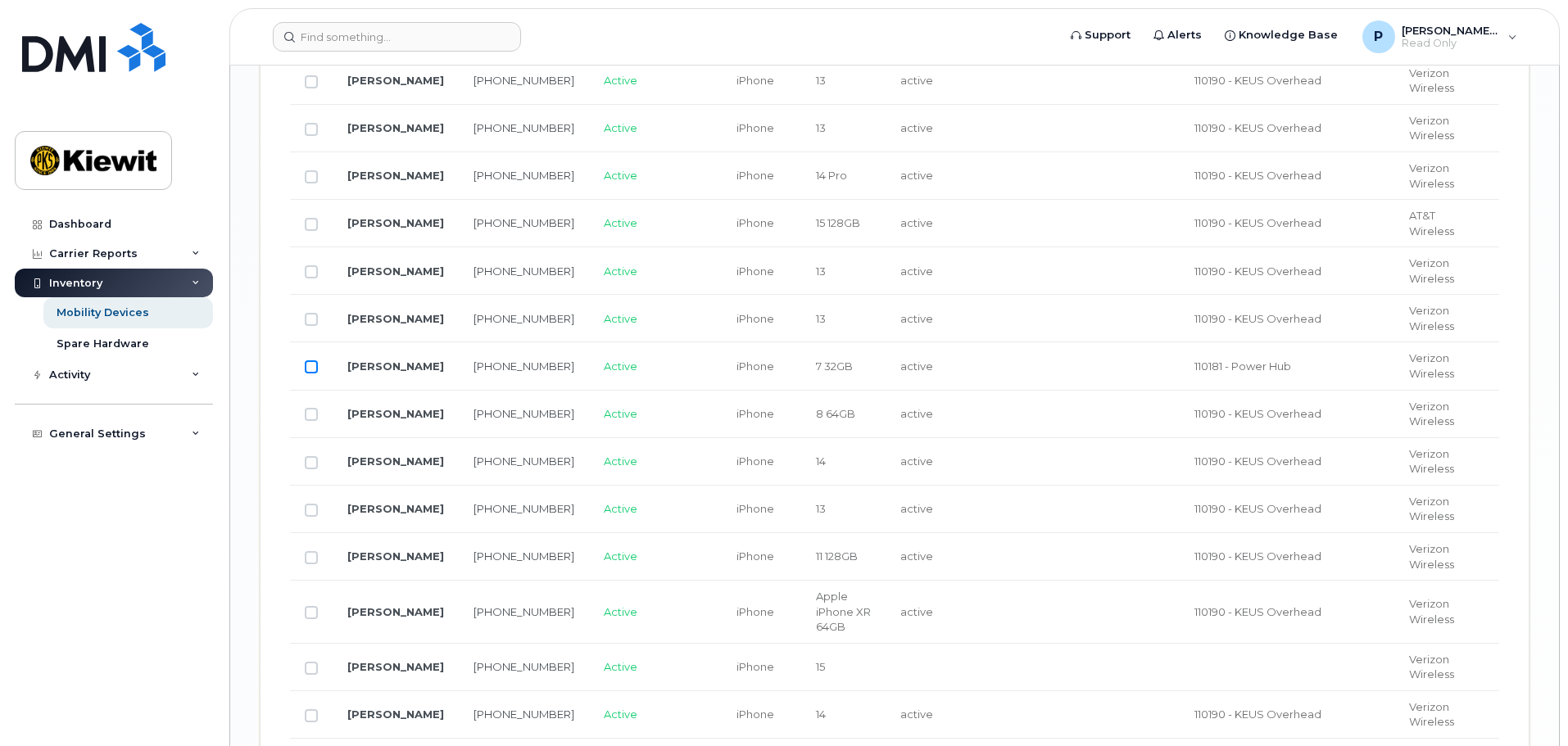
click at [311, 360] on input "Row Unselected" at bounding box center [311, 367] width 13 height 13
checkbox input "true"
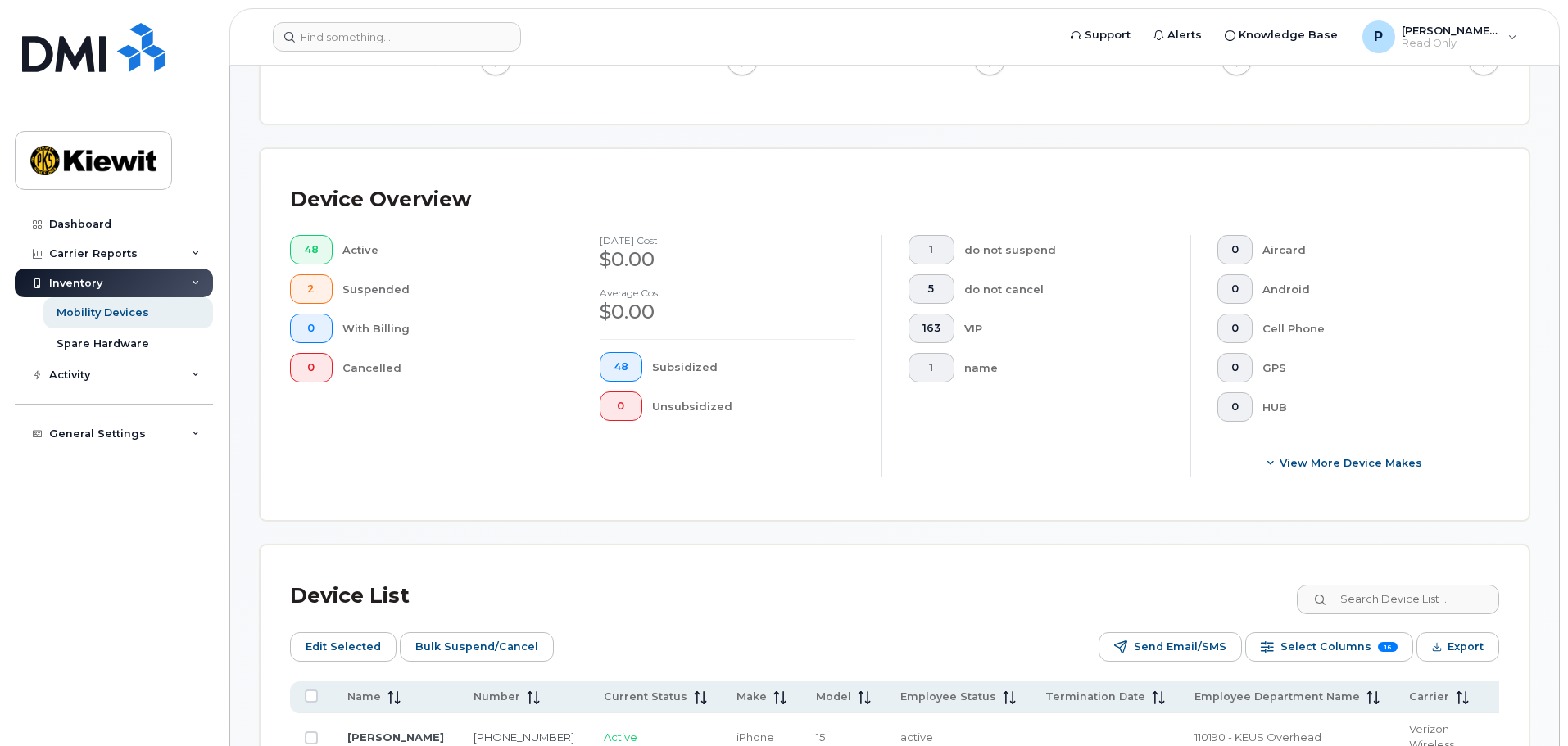
scroll to position [499, 0]
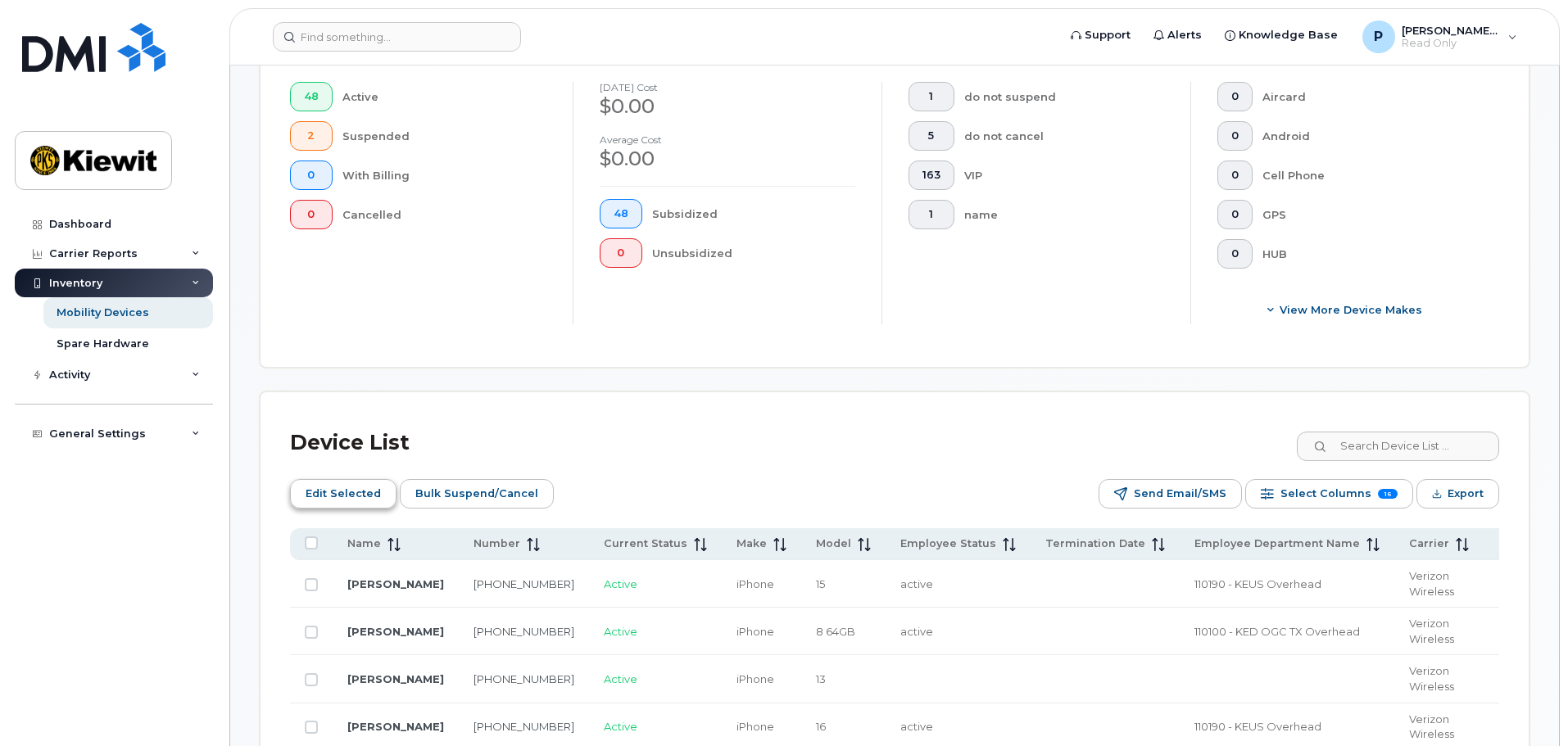
click at [357, 482] on span "Edit Selected" at bounding box center [343, 494] width 75 height 24
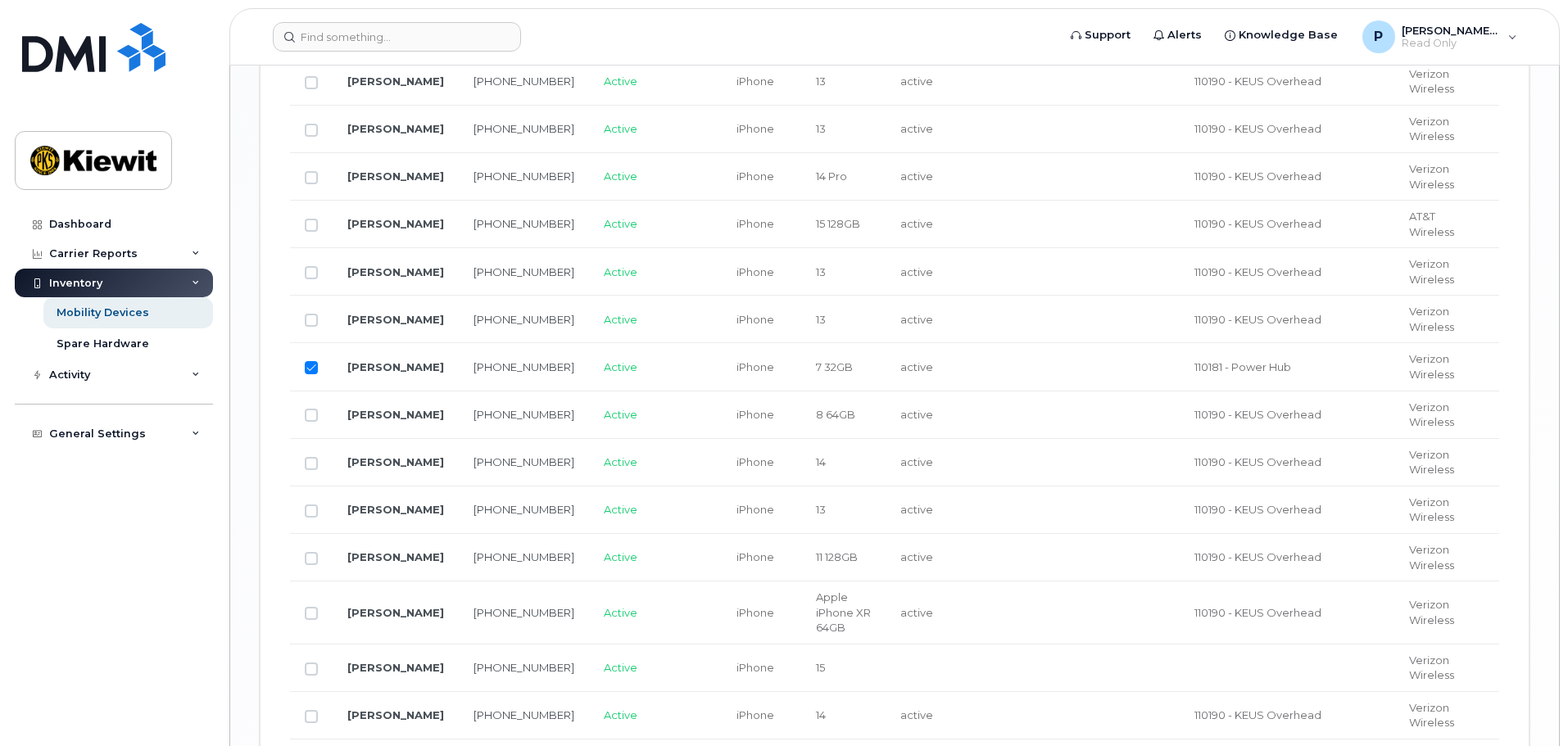
scroll to position [2301, 0]
click at [1194, 343] on td "110181 - Power Hub" at bounding box center [1287, 366] width 214 height 47
click at [1195, 359] on span "110181 - Power Hub" at bounding box center [1243, 366] width 97 height 13
click at [1267, 363] on td "110181 - Power Hub" at bounding box center [1287, 366] width 214 height 47
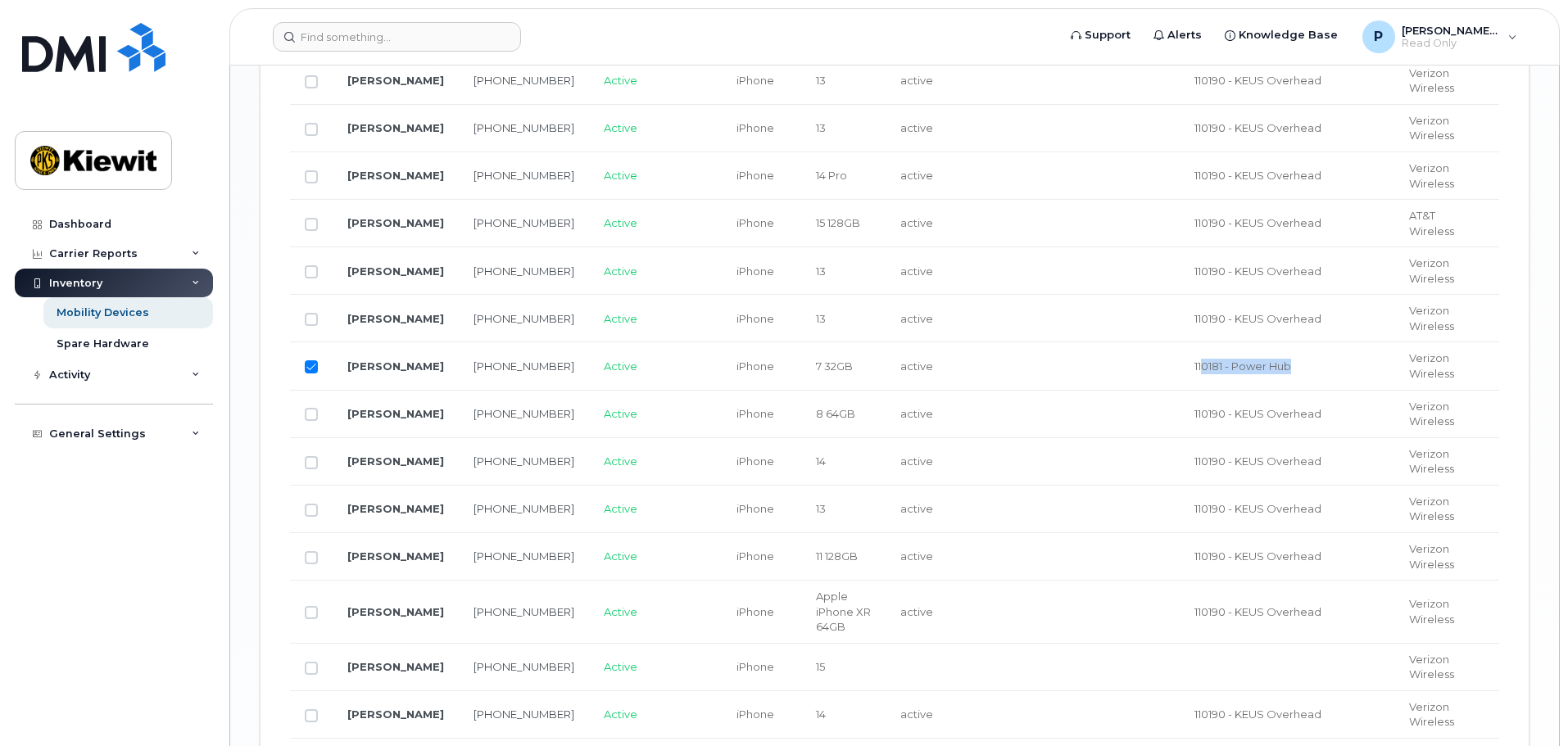
drag, startPoint x: 1200, startPoint y: 360, endPoint x: 1130, endPoint y: 354, distance: 70.3
click at [1180, 354] on td "110181 - Power Hub" at bounding box center [1287, 366] width 214 height 47
click at [1099, 354] on td at bounding box center [1105, 366] width 149 height 47
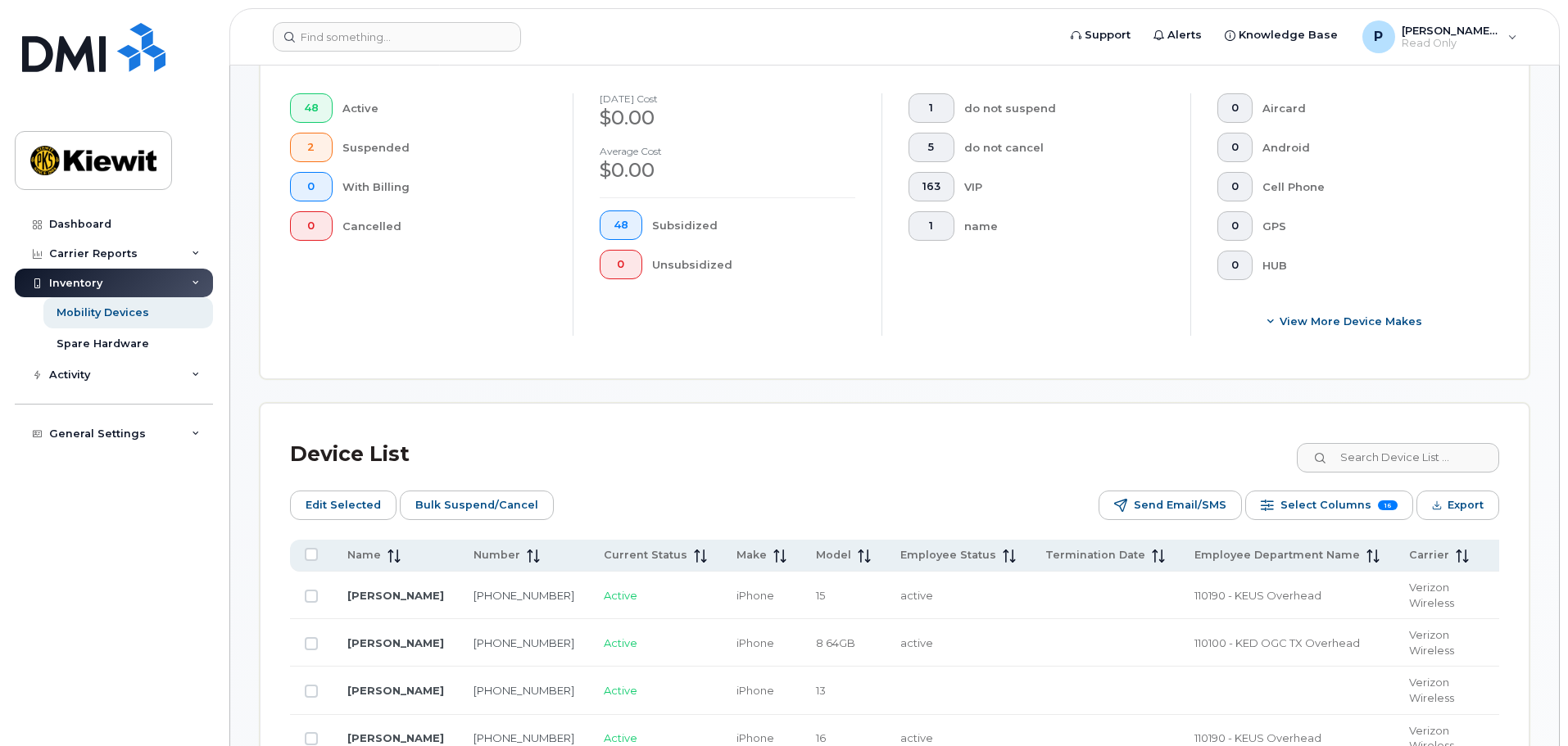
scroll to position [499, 0]
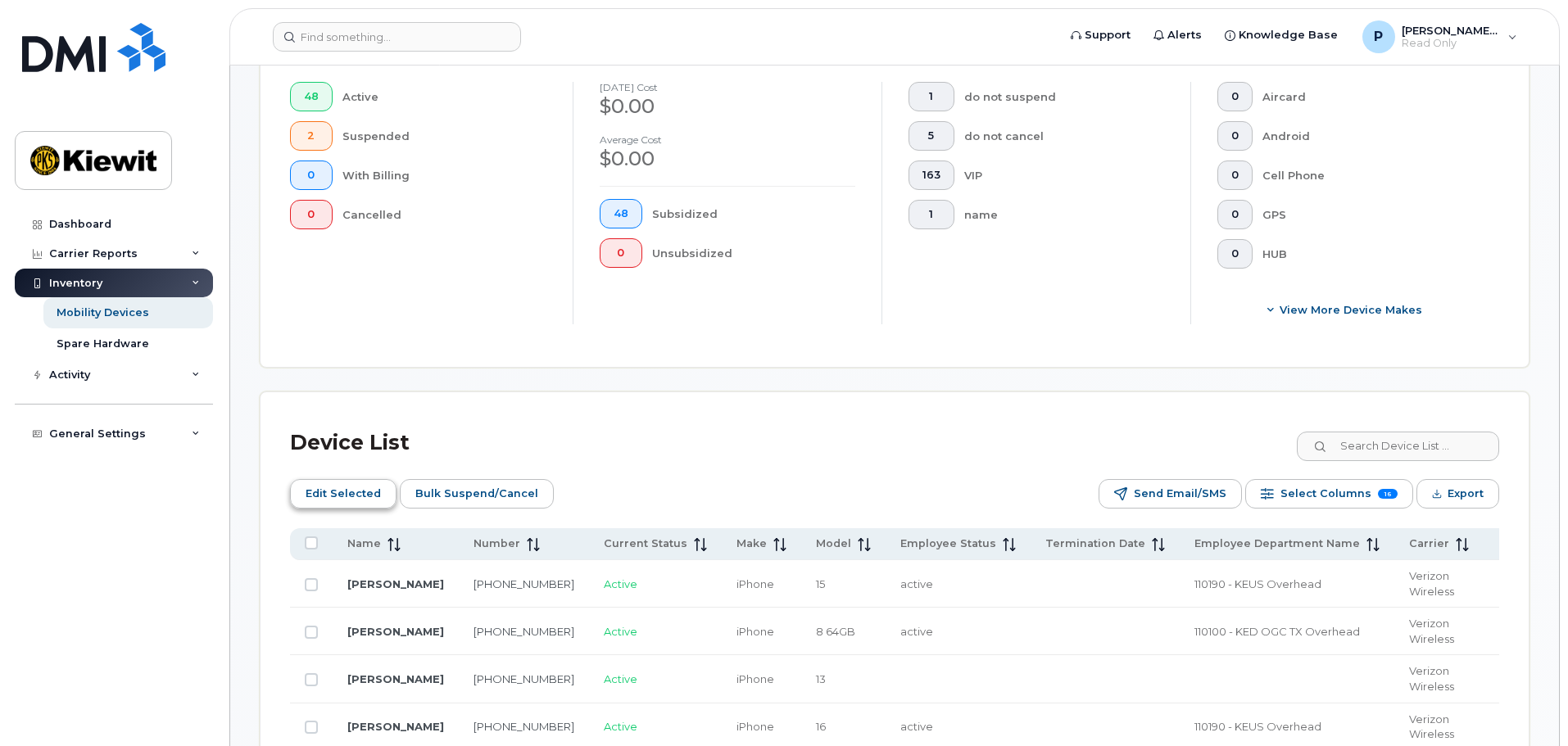
click at [340, 482] on span "Edit Selected" at bounding box center [343, 494] width 75 height 24
click at [311, 29] on input at bounding box center [396, 37] width 248 height 30
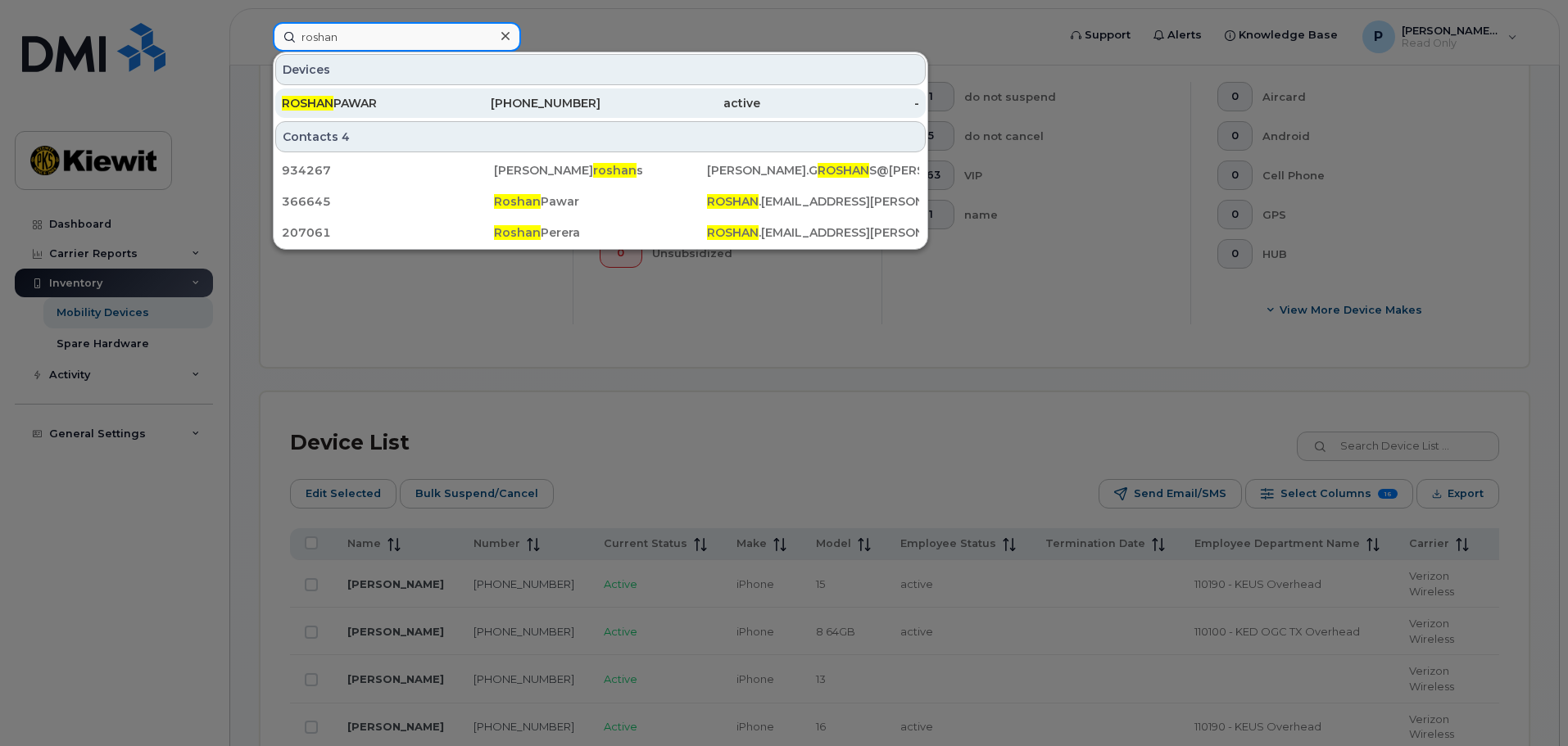
type input "roshan"
click at [436, 98] on div "[PERSON_NAME]" at bounding box center [362, 103] width 160 height 17
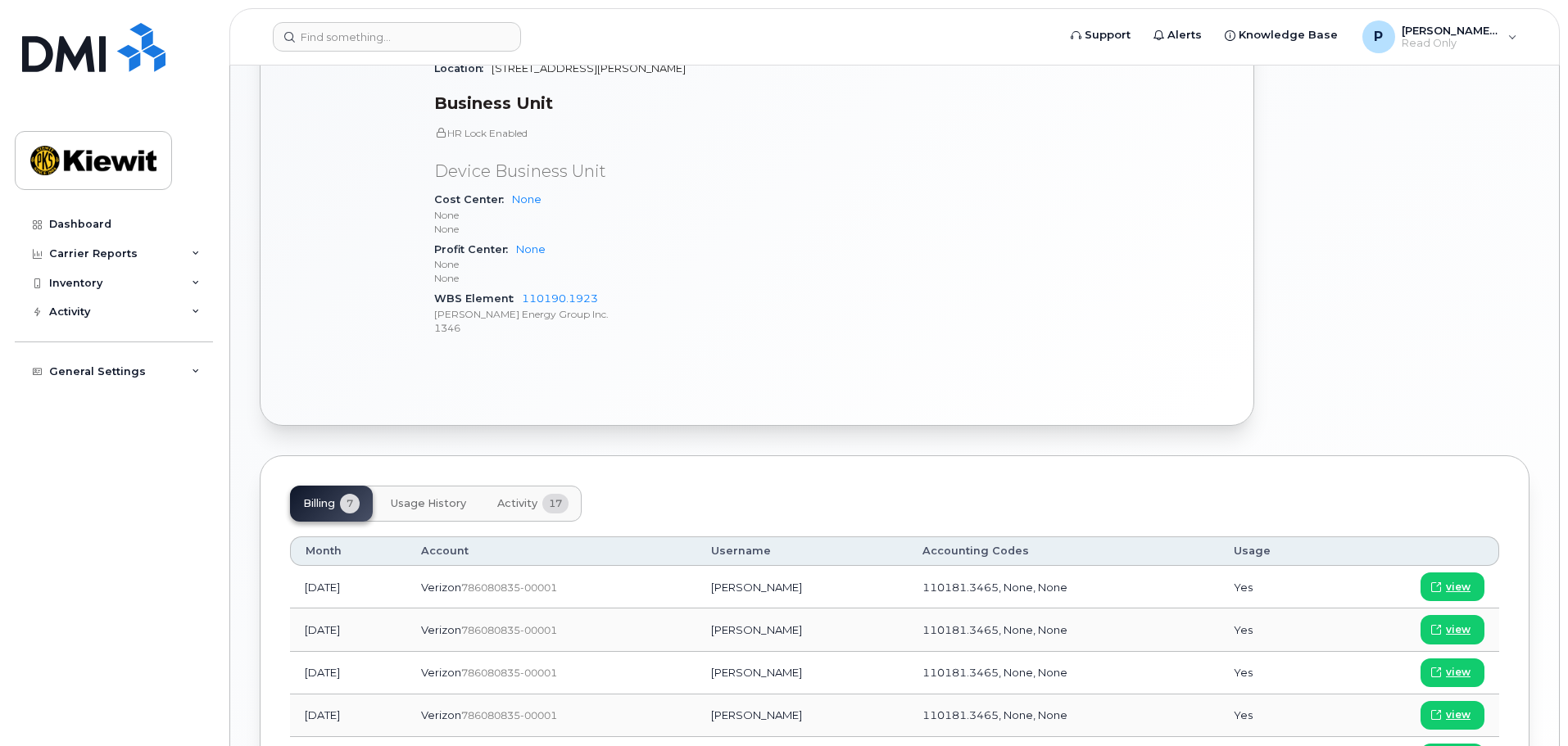
scroll to position [655, 0]
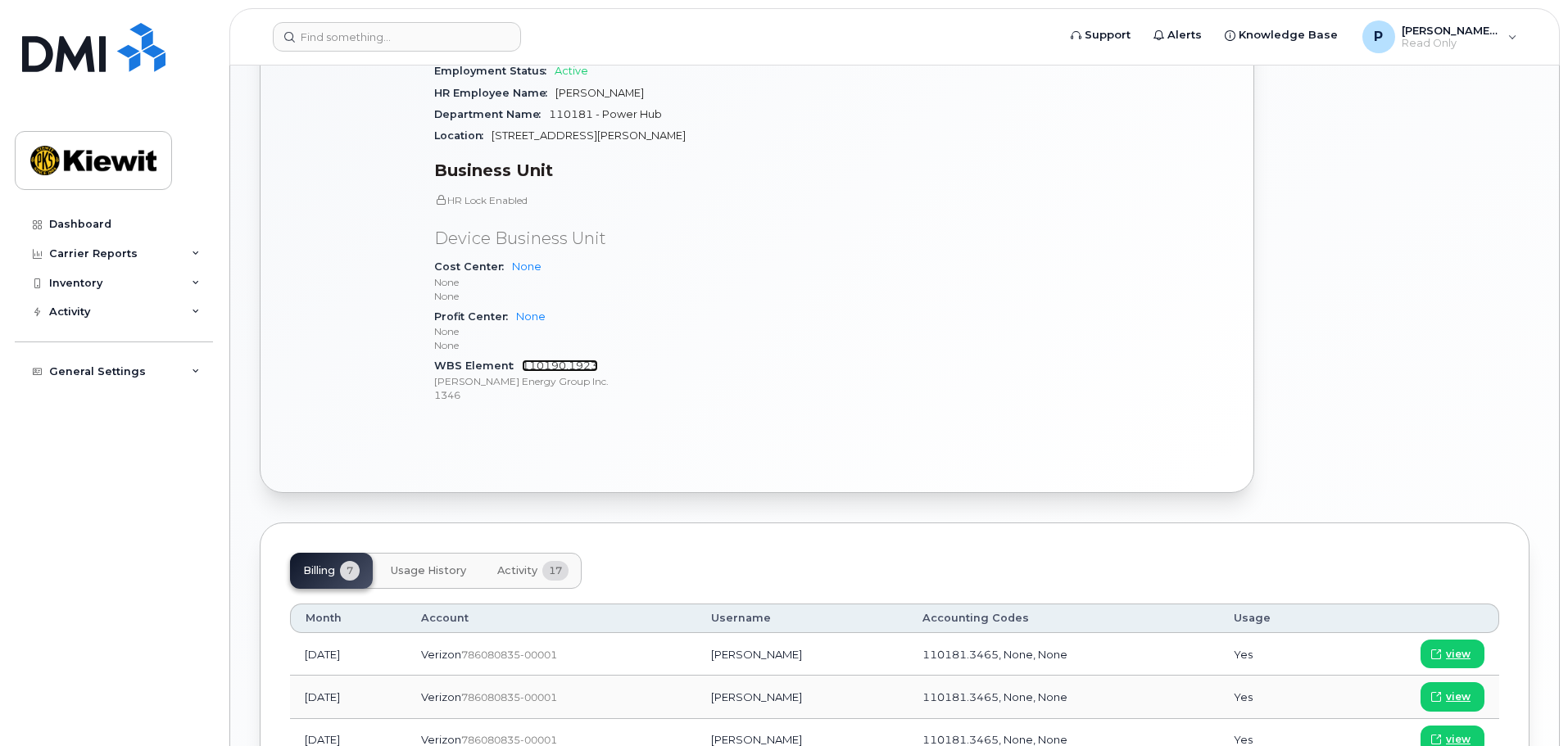
click at [543, 367] on link "110190.1923" at bounding box center [560, 365] width 76 height 12
click at [535, 370] on link "110190.1923" at bounding box center [560, 365] width 76 height 12
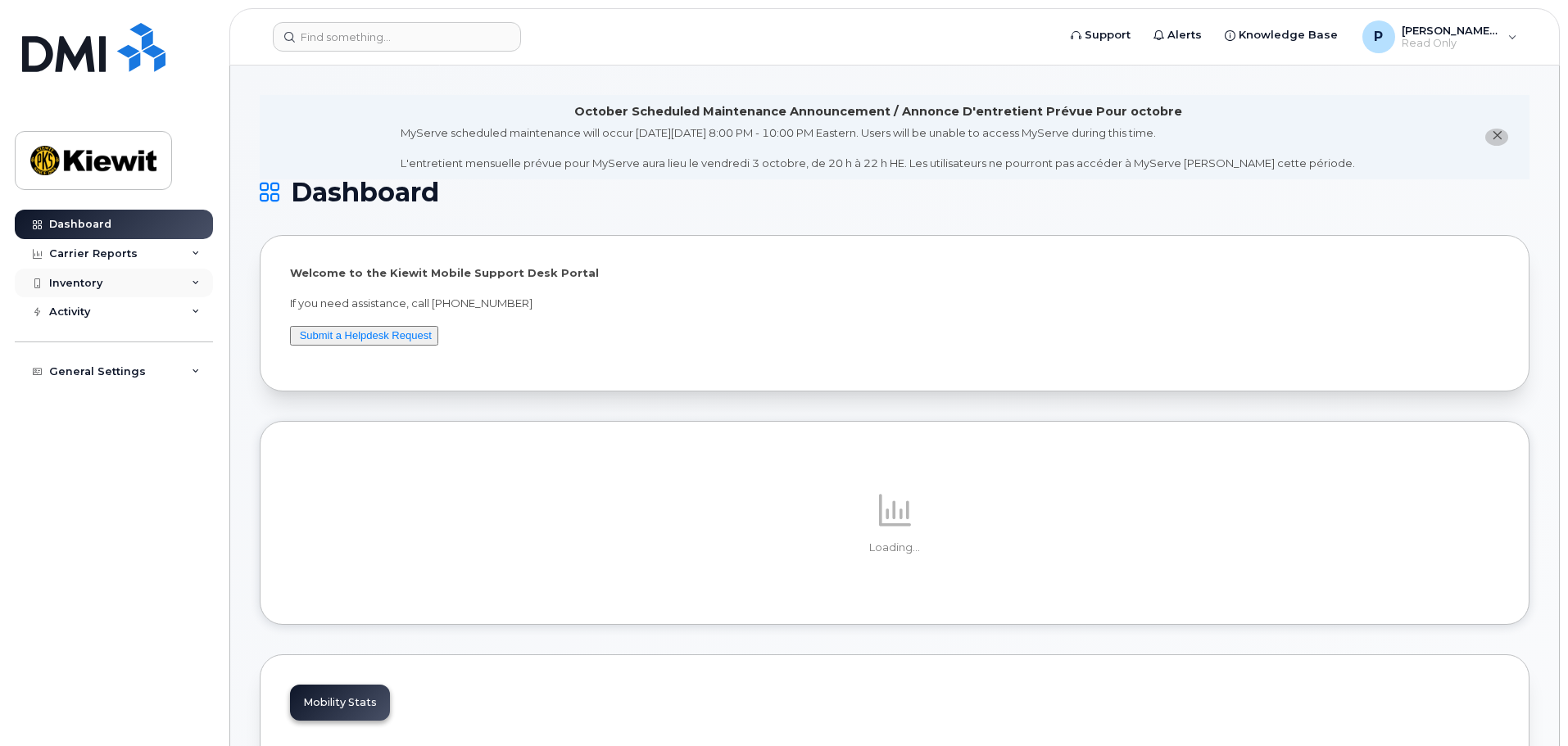
click at [110, 283] on div "Inventory" at bounding box center [114, 284] width 199 height 30
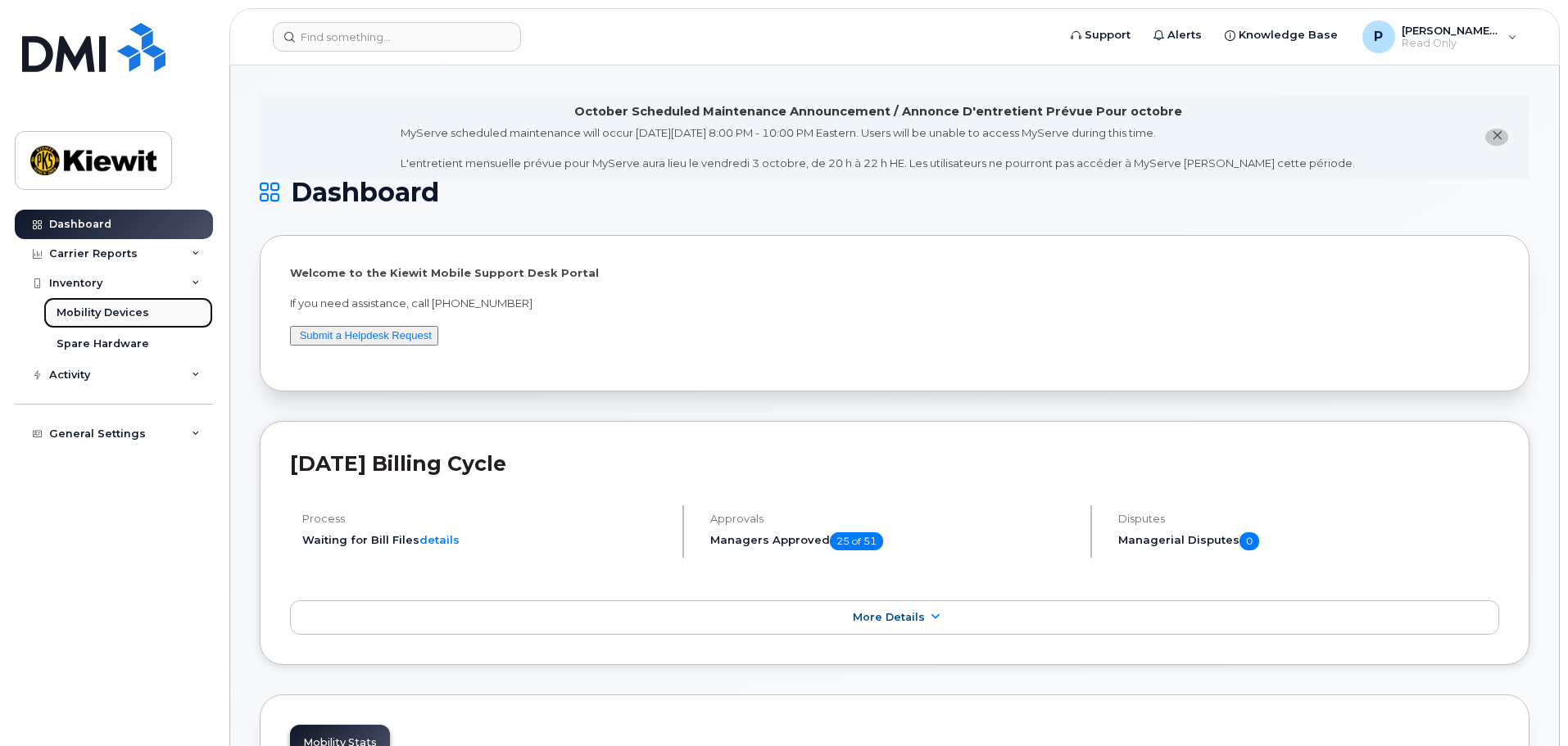
click at [96, 303] on link "Mobility Devices" at bounding box center [128, 313] width 170 height 32
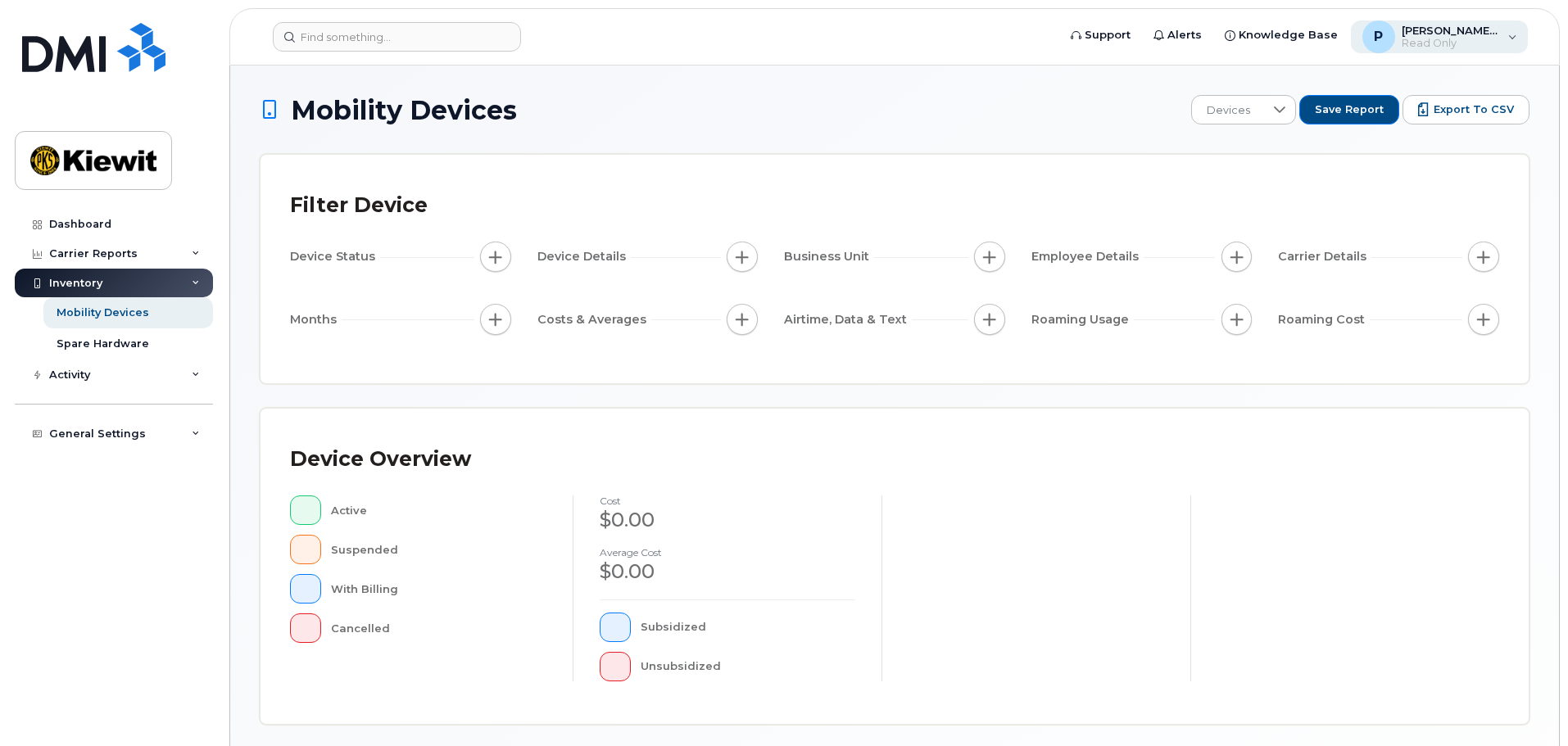
click at [1508, 30] on div "[PERSON_NAME].[PERSON_NAME] Read Only" at bounding box center [1440, 36] width 178 height 32
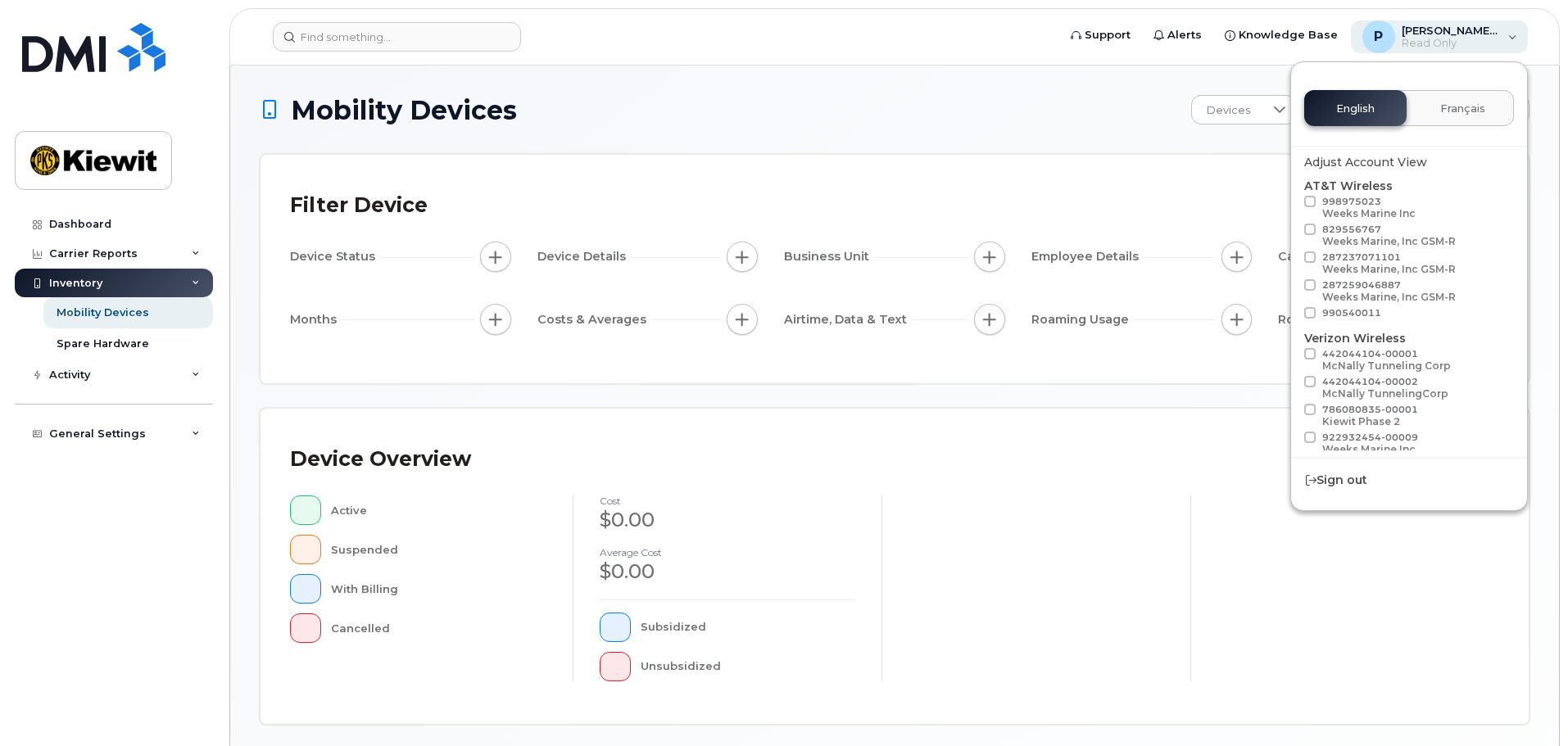
click at [1508, 30] on div "[PERSON_NAME].[PERSON_NAME] Read Only" at bounding box center [1440, 36] width 178 height 32
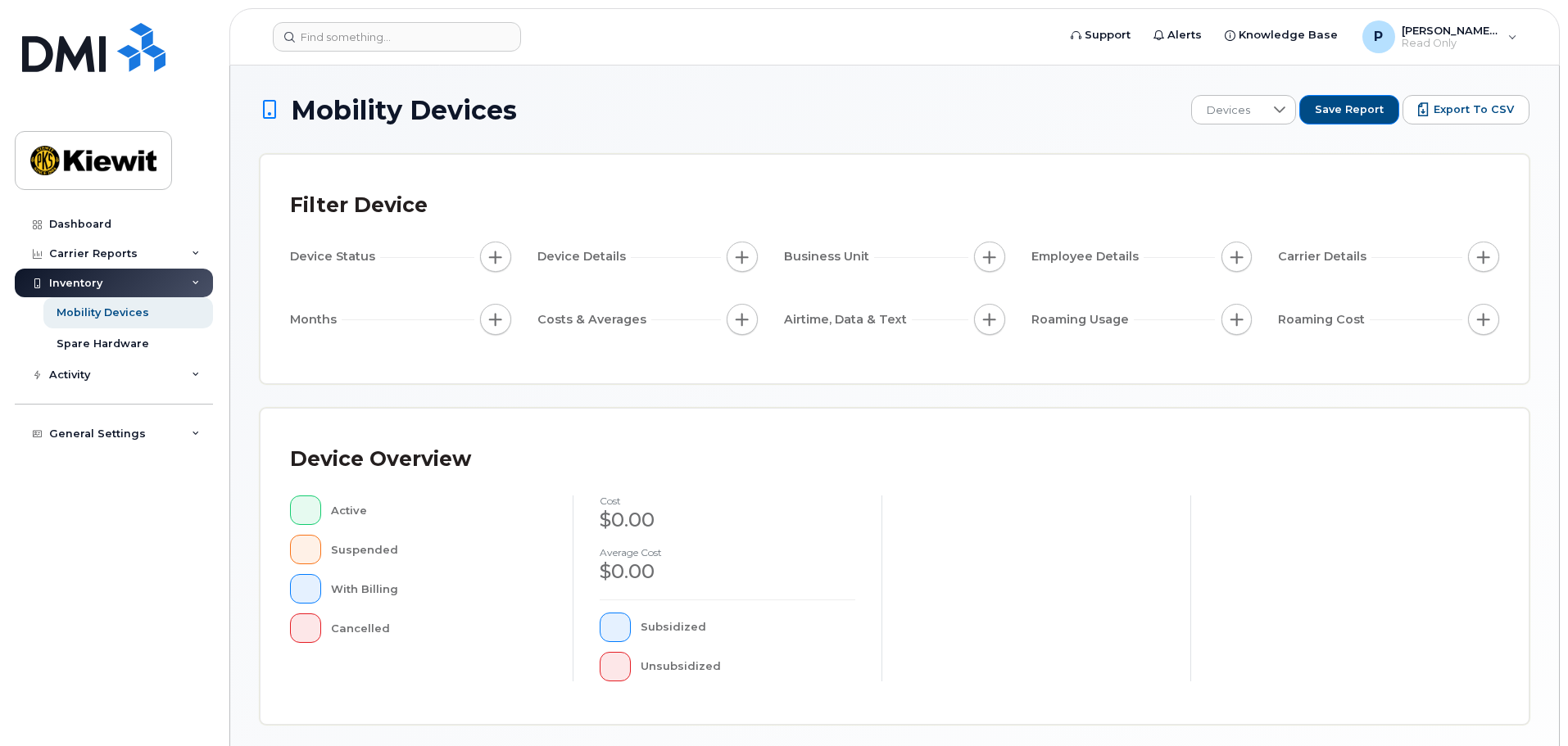
click at [1008, 254] on div "Device Status Device Details Business Unit Employee Details Carrier Details Mon…" at bounding box center [894, 290] width 1210 height 99
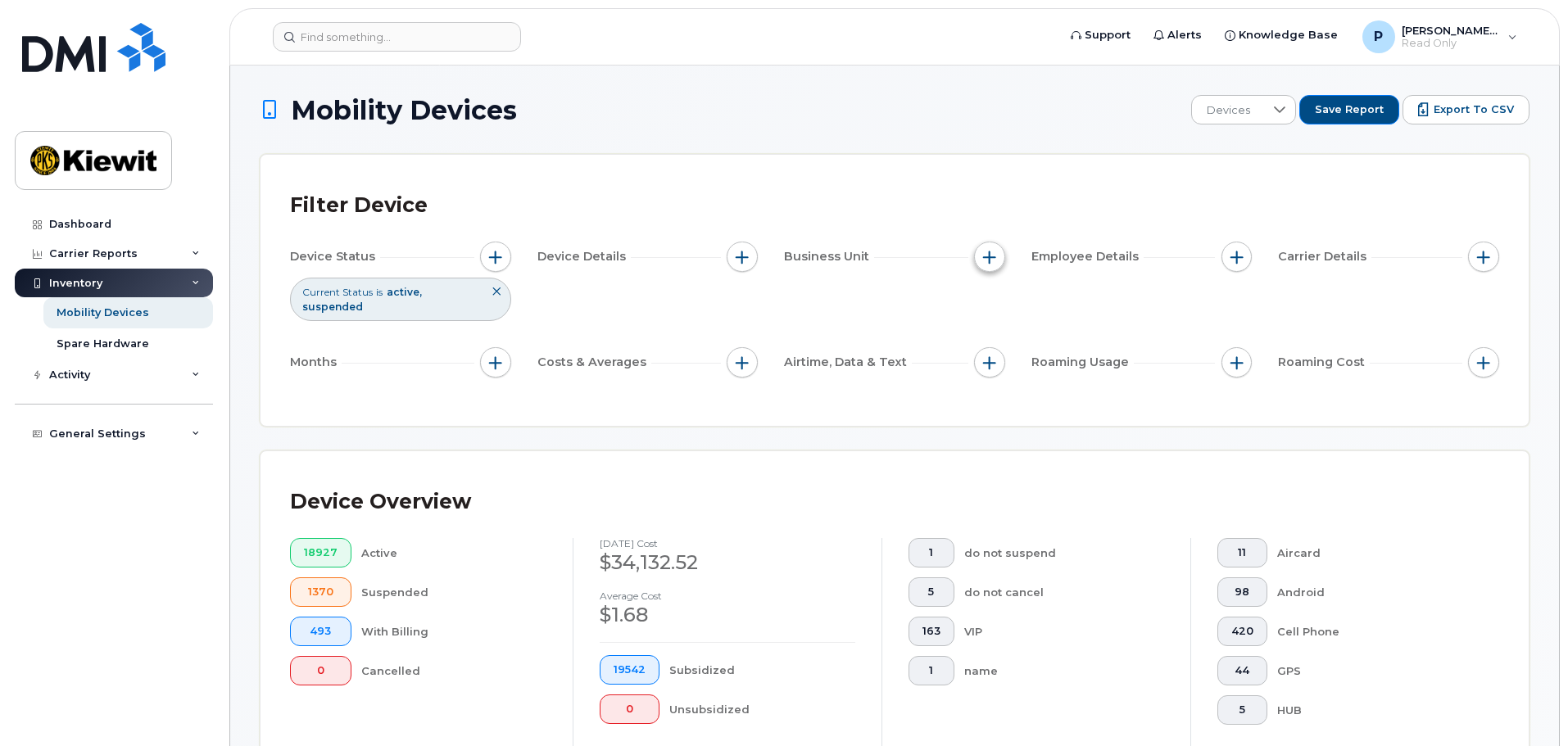
click at [999, 257] on button "button" at bounding box center [990, 257] width 32 height 32
click at [1023, 378] on label "WBS Element" at bounding box center [1049, 383] width 80 height 16
click at [1001, 378] on input "WBS Element" at bounding box center [994, 384] width 13 height 13
checkbox input "true"
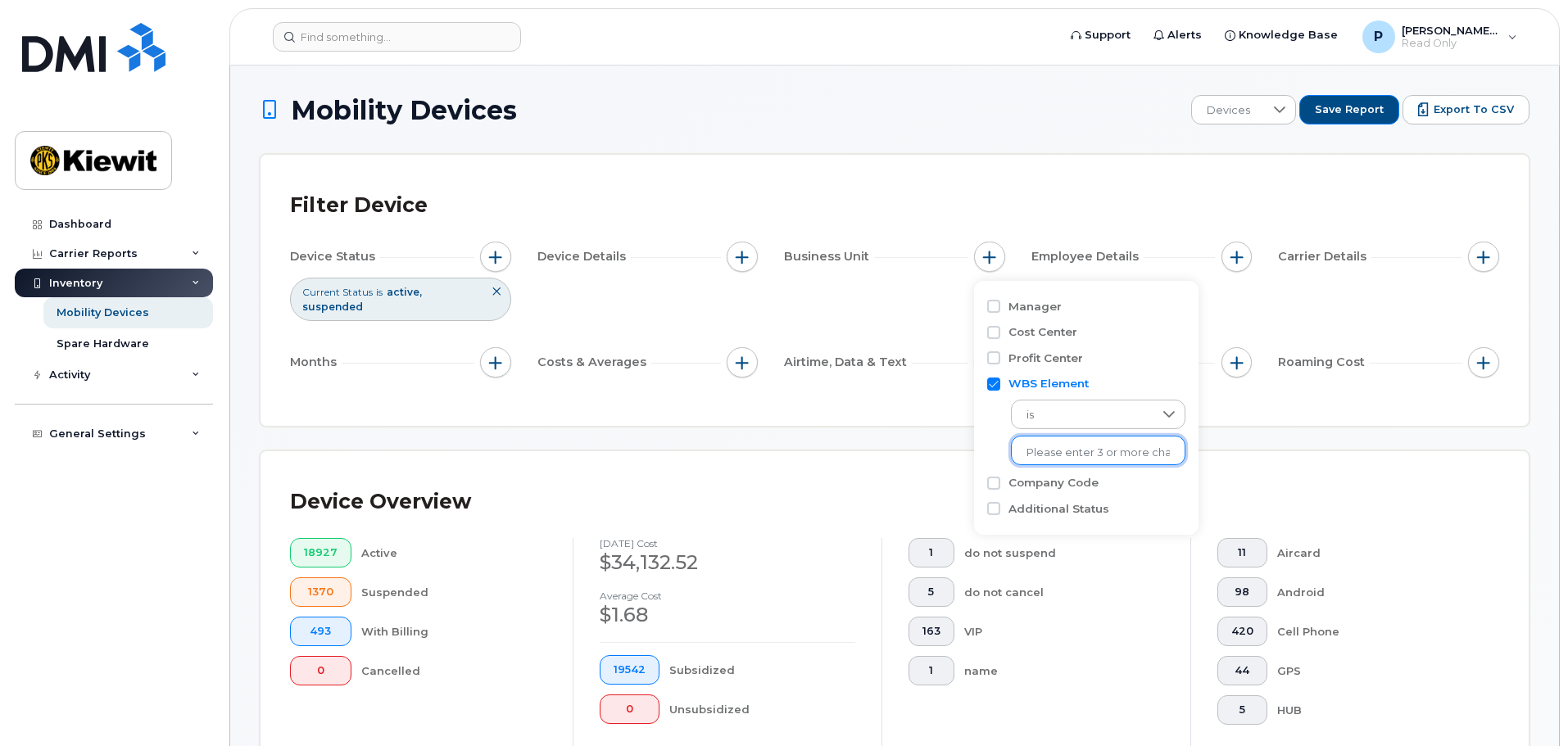
click at [1046, 444] on li at bounding box center [1098, 454] width 143 height 24
click at [1069, 457] on input "text" at bounding box center [1098, 453] width 143 height 15
type input "110190.1923"
click at [1085, 486] on li "1346 - 110190.1923 - [PERSON_NAME] Energy Group Inc." at bounding box center [1166, 486] width 311 height 31
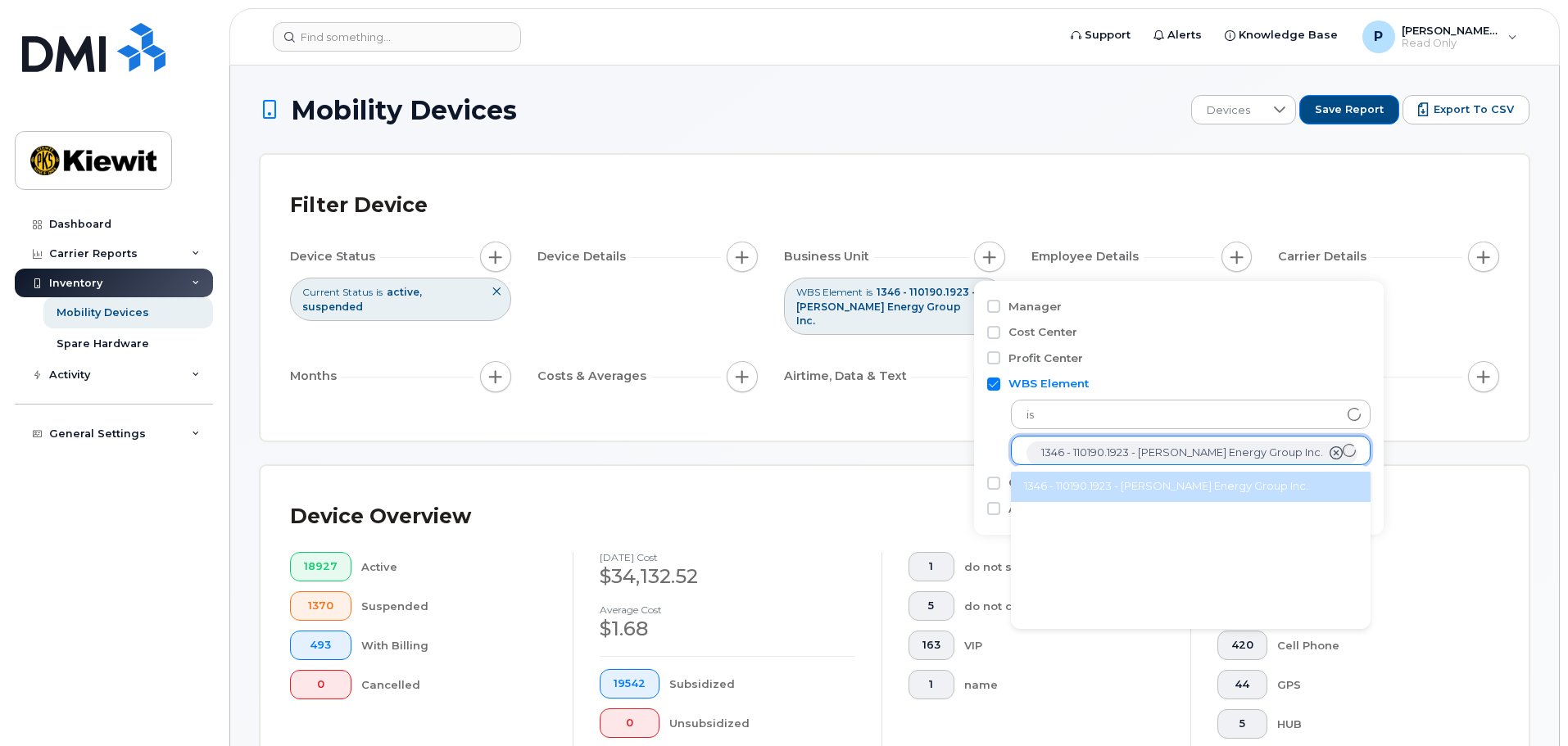
scroll to position [32, 0]
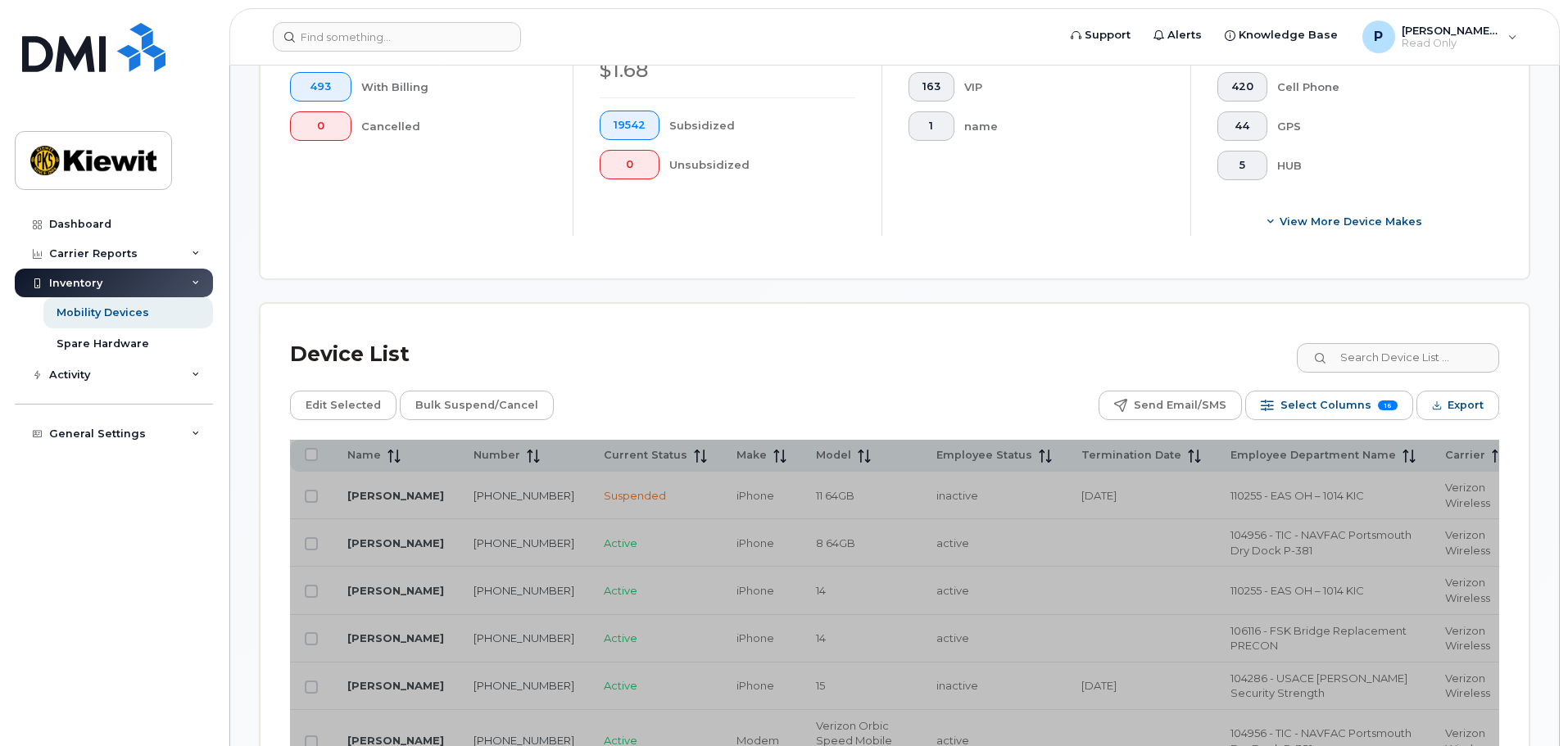
scroll to position [573, 0]
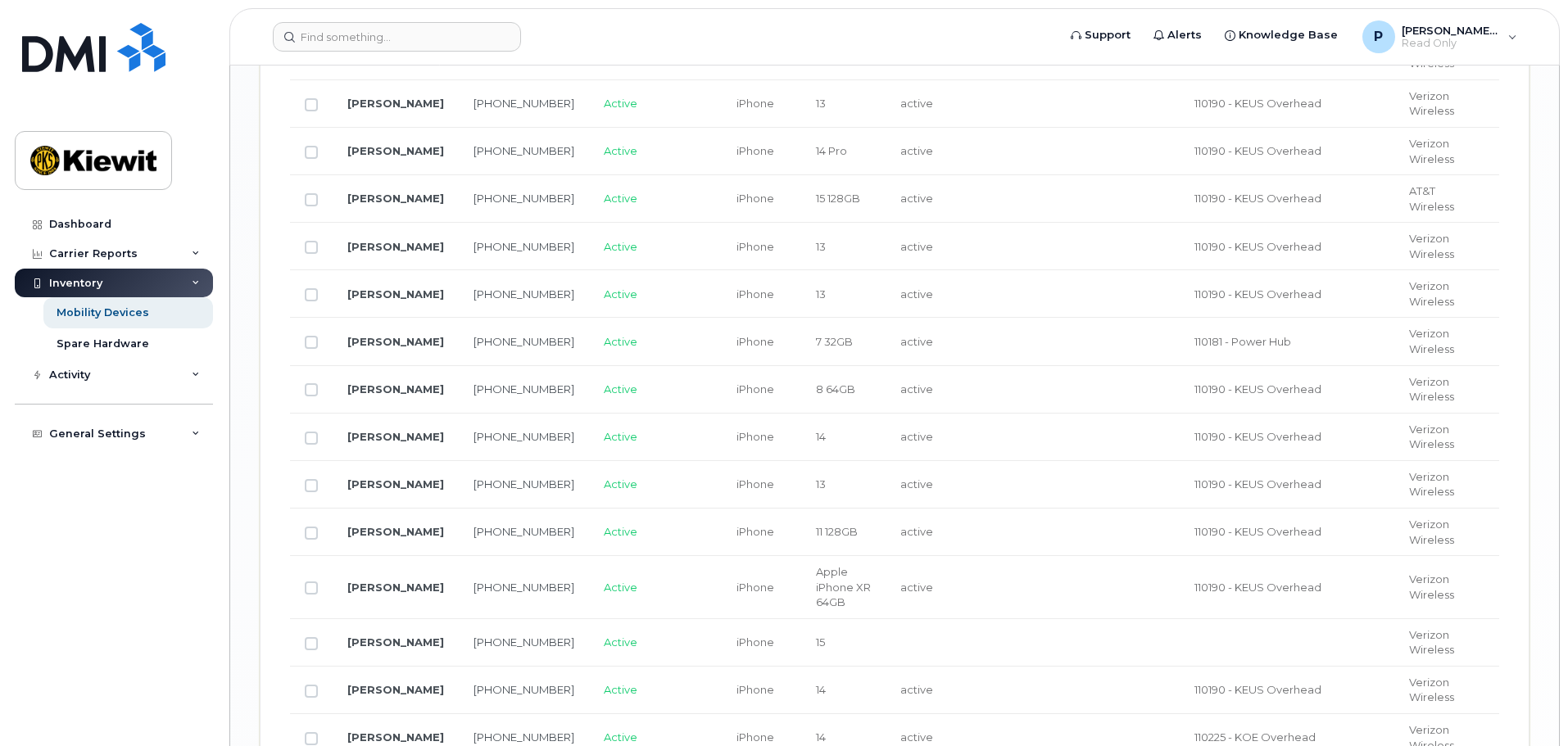
scroll to position [2293, 0]
drag, startPoint x: 311, startPoint y: 331, endPoint x: 367, endPoint y: 360, distance: 63.1
click at [311, 339] on input "Row Unselected" at bounding box center [311, 345] width 13 height 13
checkbox input "true"
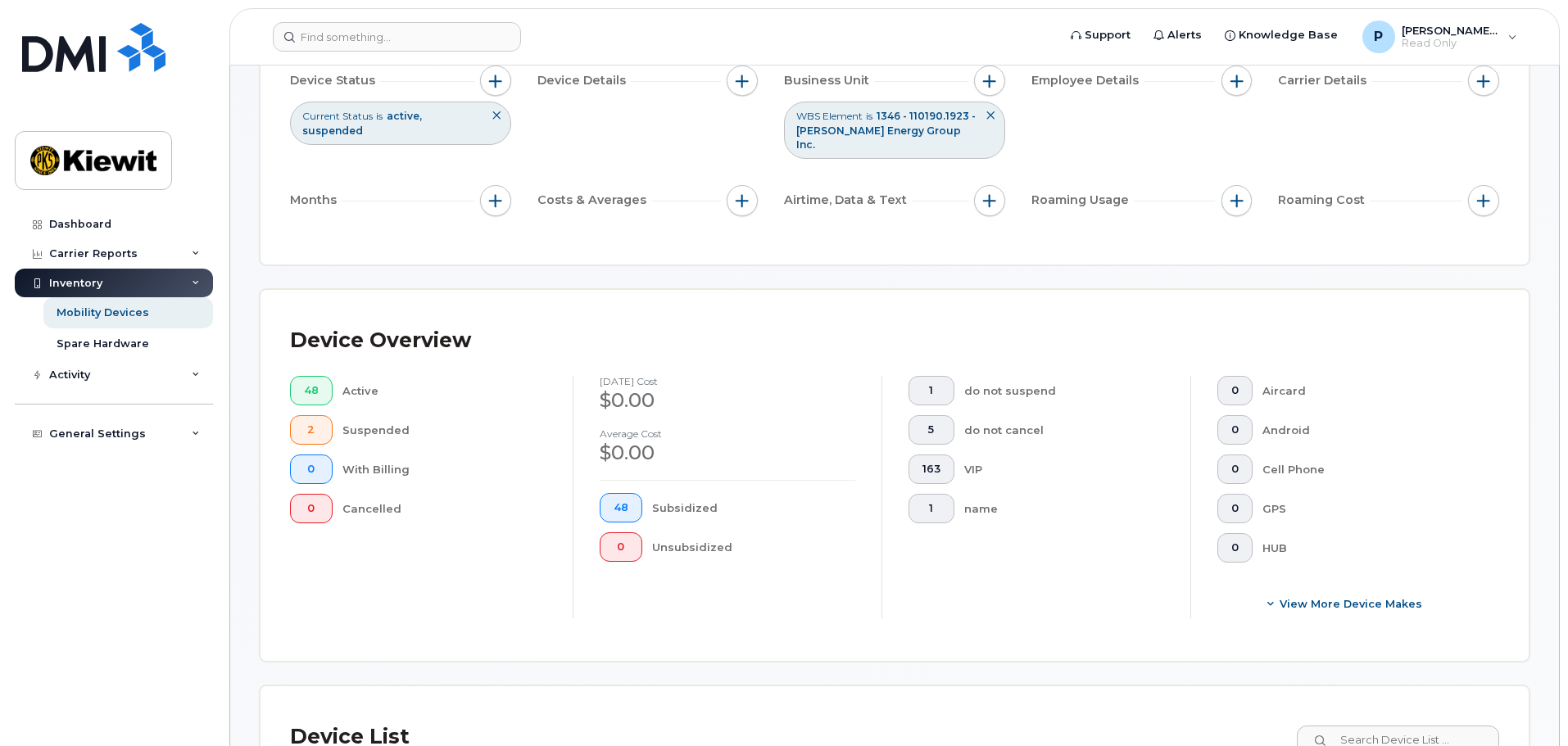
scroll to position [409, 0]
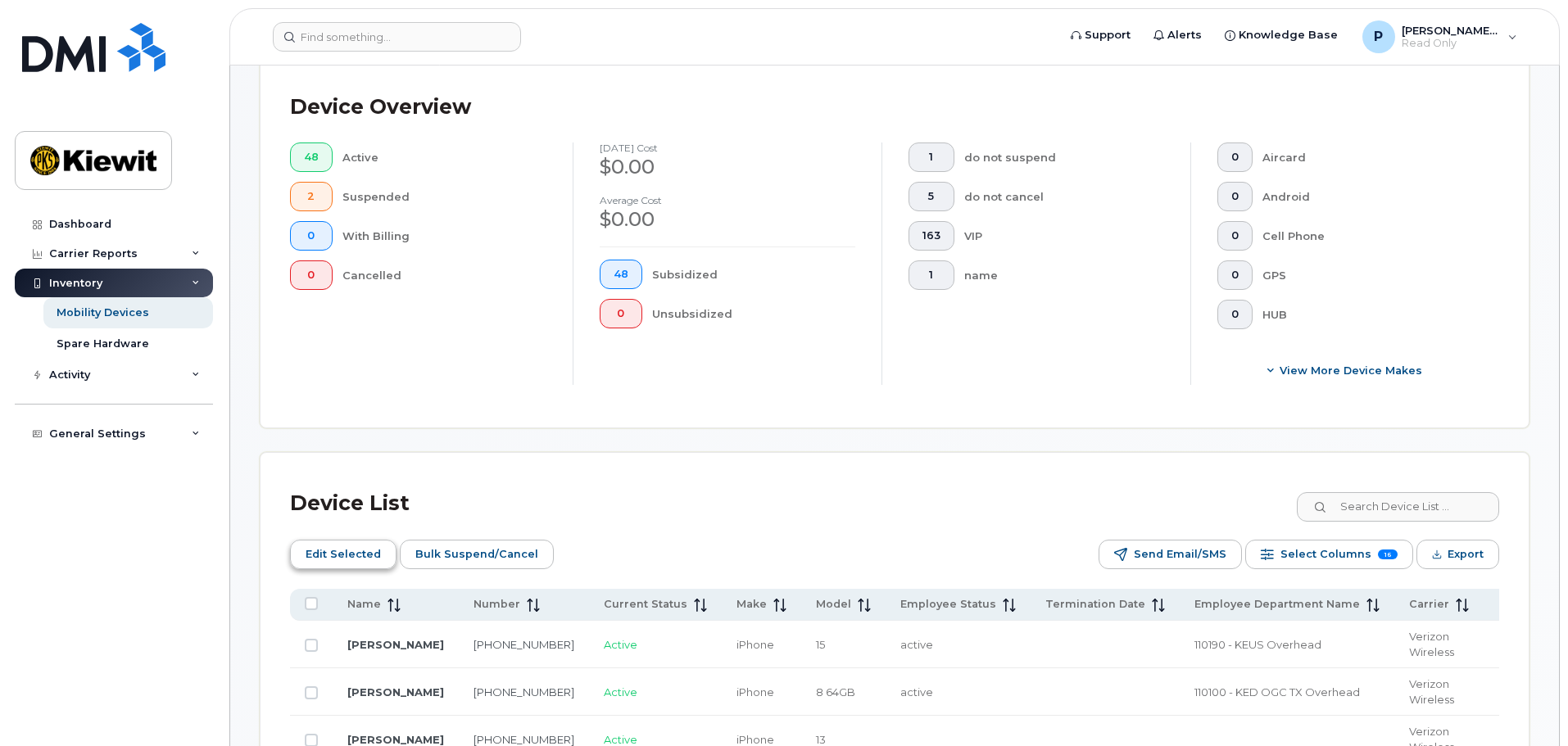
click at [340, 542] on span "Edit Selected" at bounding box center [343, 554] width 75 height 24
click at [345, 44] on input at bounding box center [396, 37] width 248 height 30
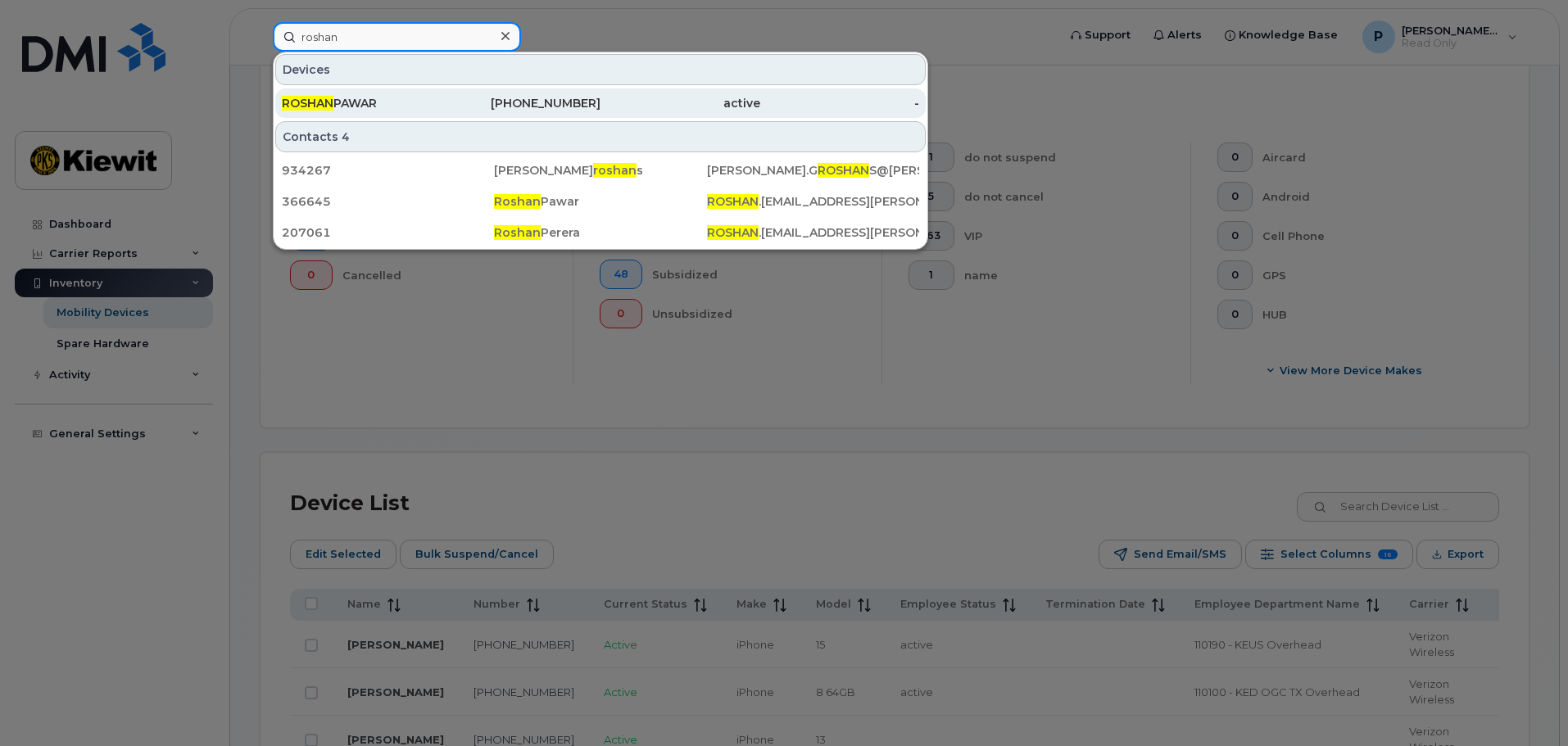
type input "roshan"
click at [387, 95] on div "[PERSON_NAME]" at bounding box center [362, 103] width 160 height 30
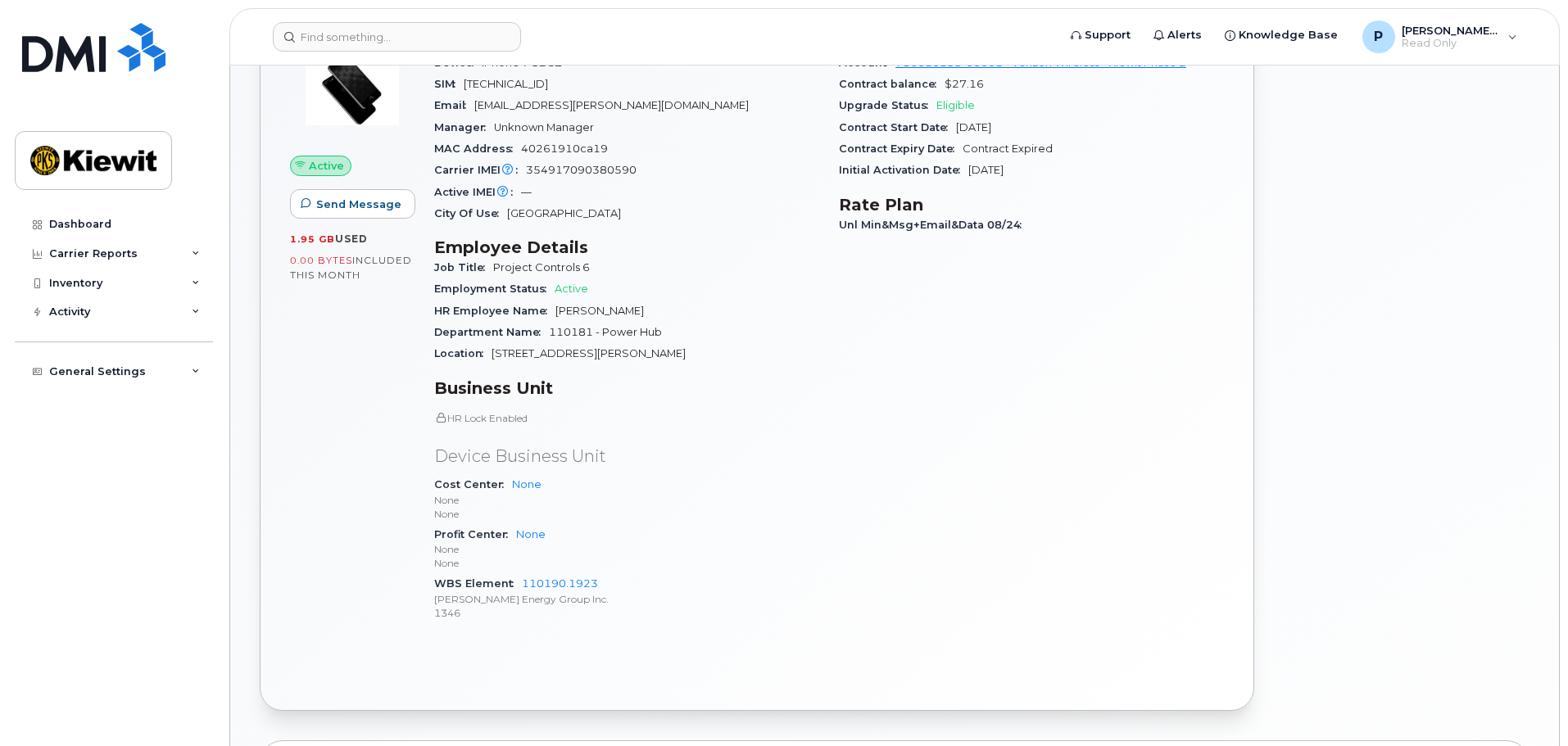
scroll to position [573, 0]
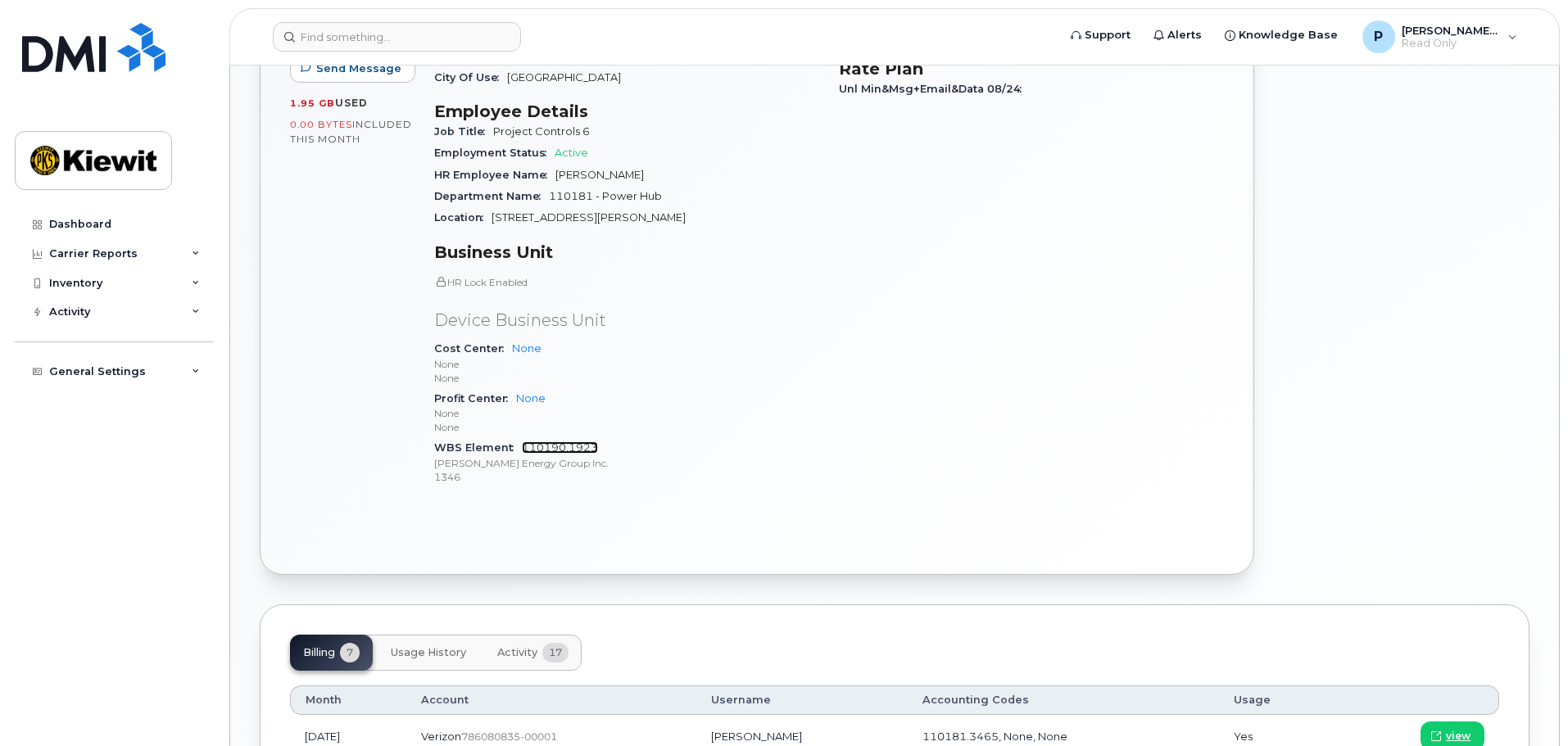
click at [553, 444] on link "110190.1923" at bounding box center [560, 447] width 76 height 12
click at [1354, 176] on div at bounding box center [1402, 195] width 276 height 778
